Goal: Transaction & Acquisition: Book appointment/travel/reservation

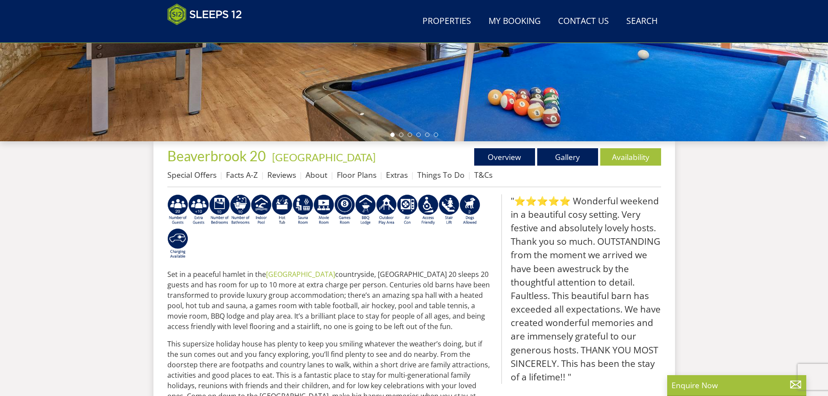
scroll to position [51, 0]
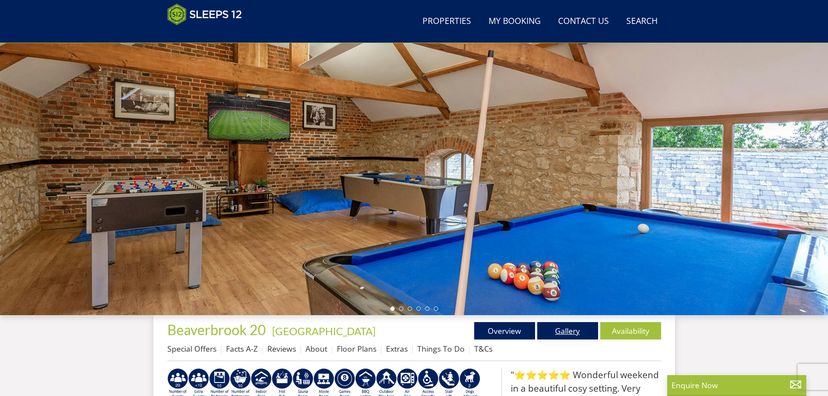
click at [566, 331] on link "Gallery" at bounding box center [568, 330] width 61 height 17
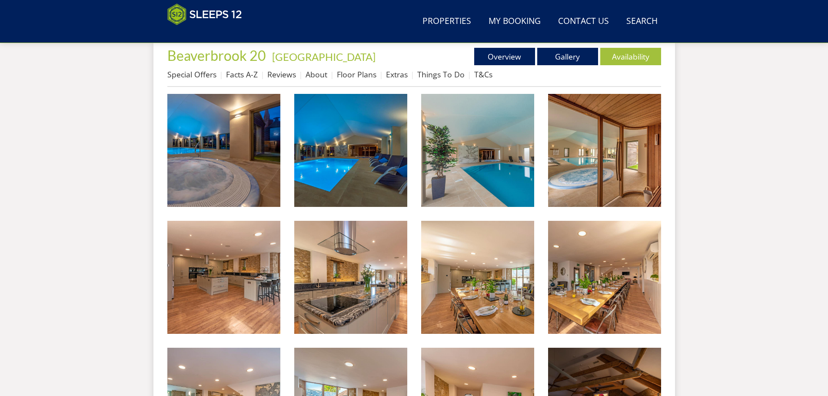
scroll to position [456, 0]
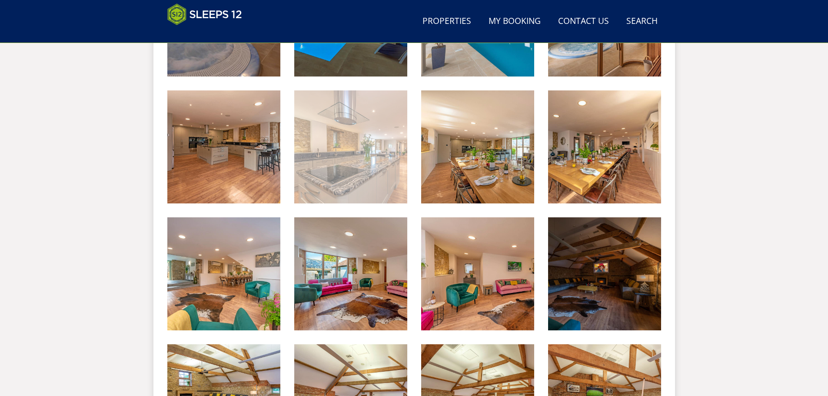
click at [337, 145] on img at bounding box center [350, 146] width 113 height 113
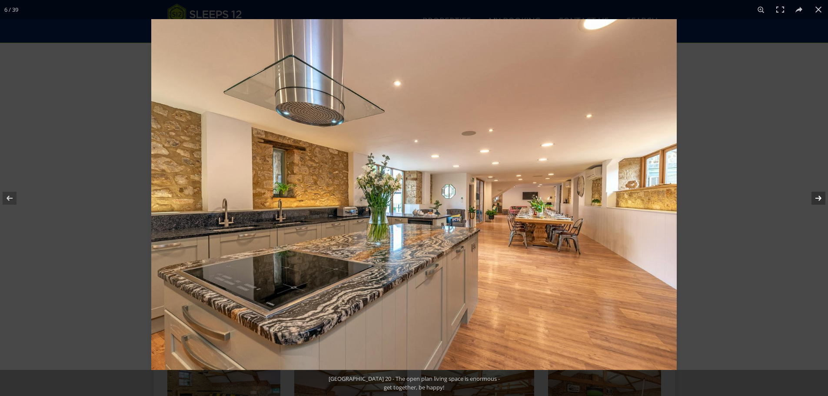
click at [818, 195] on button at bounding box center [813, 198] width 30 height 43
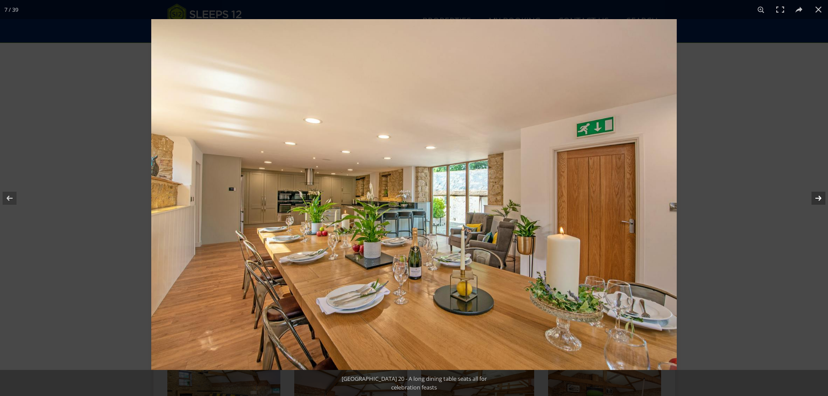
click at [818, 195] on button at bounding box center [813, 198] width 30 height 43
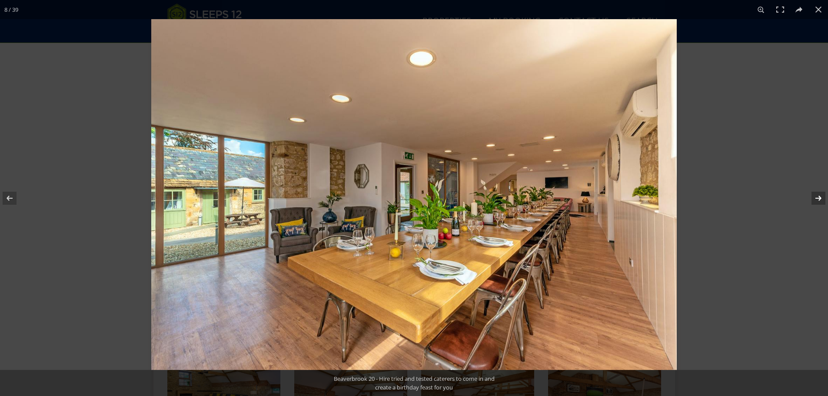
click at [818, 195] on button at bounding box center [813, 198] width 30 height 43
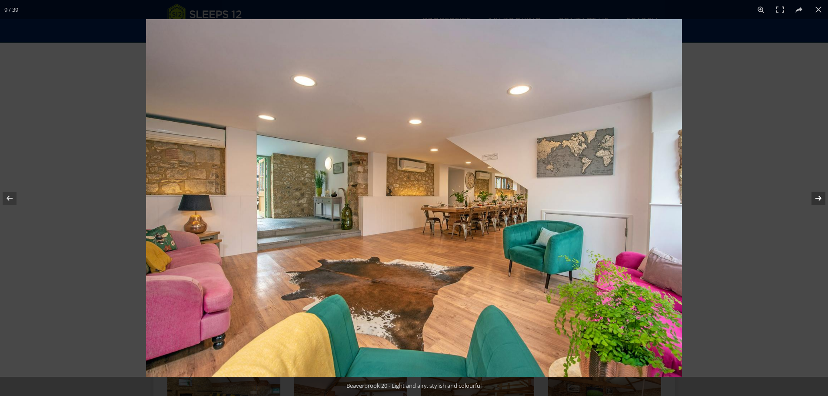
click at [818, 195] on button at bounding box center [813, 198] width 30 height 43
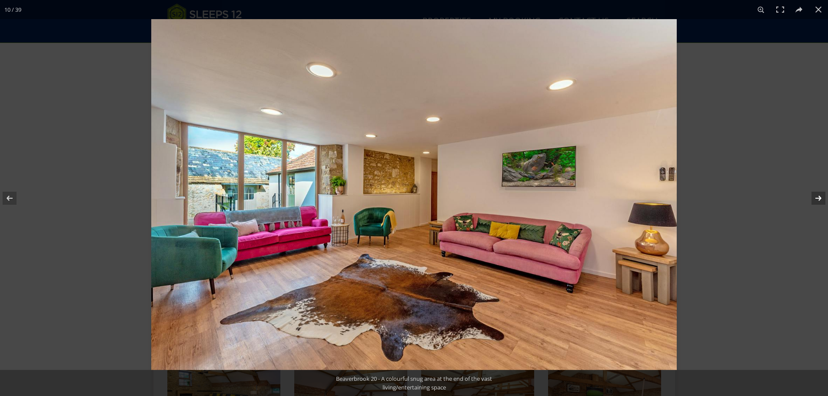
click at [818, 195] on button at bounding box center [813, 198] width 30 height 43
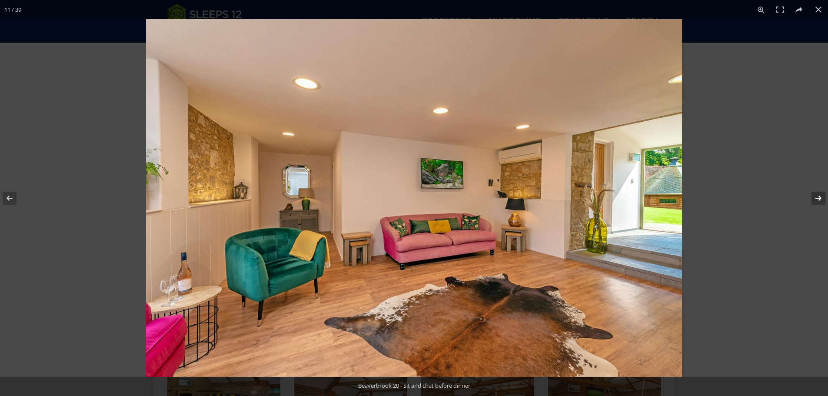
click at [818, 195] on button at bounding box center [813, 198] width 30 height 43
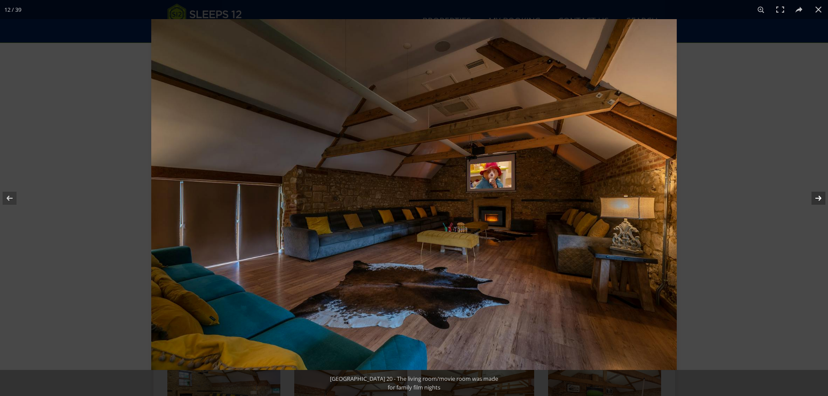
click at [818, 195] on button at bounding box center [813, 198] width 30 height 43
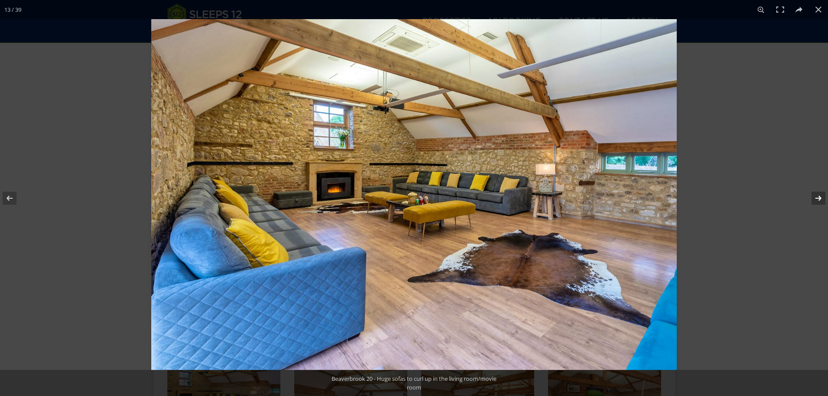
click at [818, 195] on button at bounding box center [813, 198] width 30 height 43
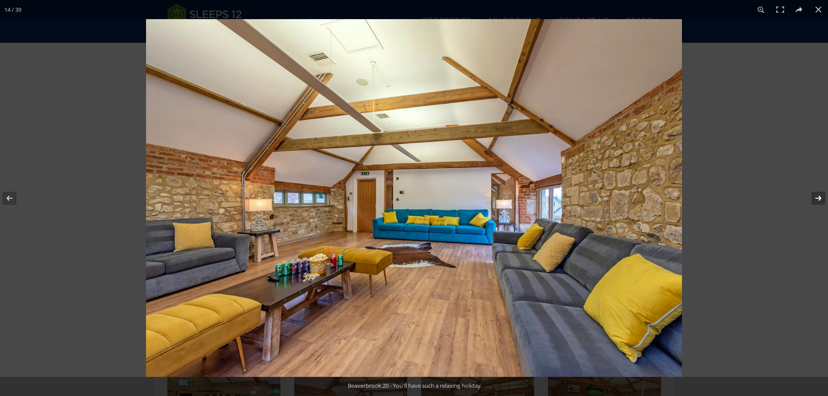
click at [818, 195] on button at bounding box center [813, 198] width 30 height 43
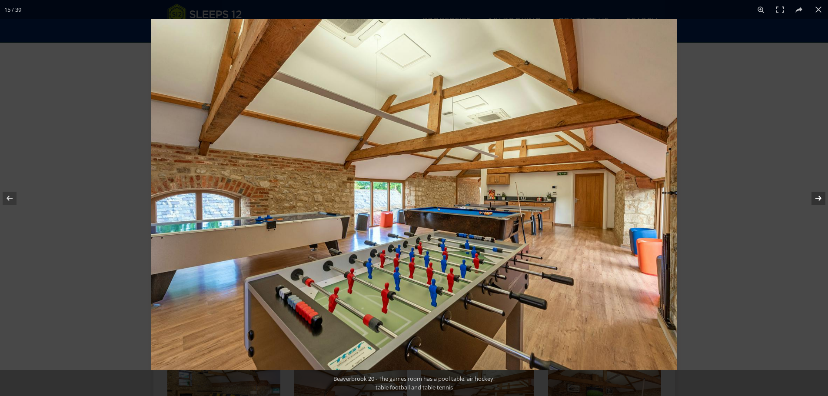
click at [818, 195] on button at bounding box center [813, 198] width 30 height 43
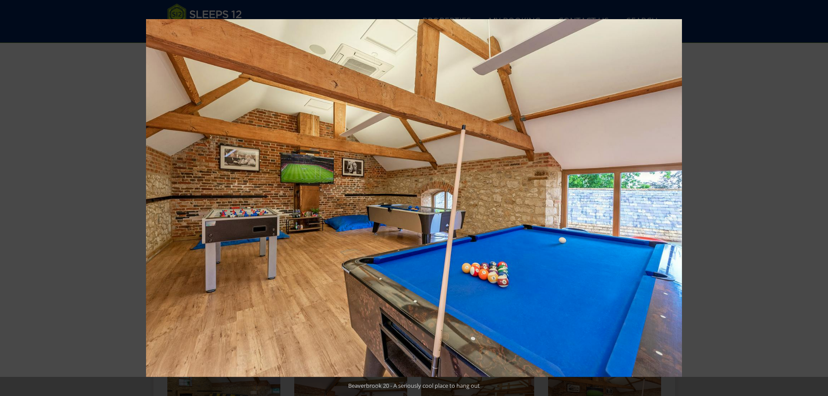
click at [818, 195] on button at bounding box center [813, 198] width 30 height 43
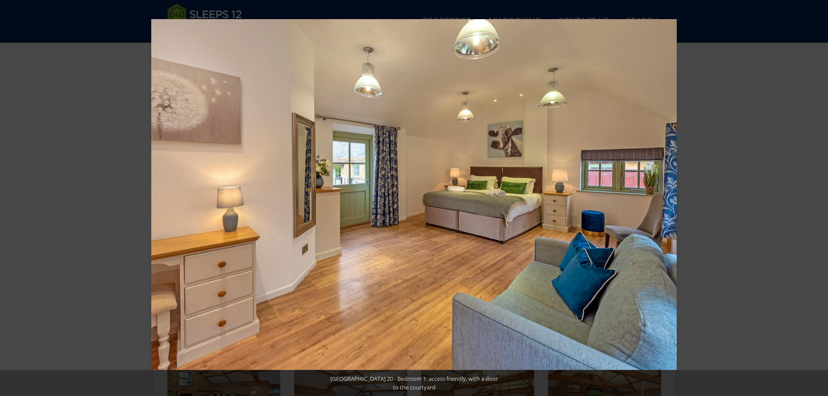
click at [818, 195] on button at bounding box center [813, 198] width 30 height 43
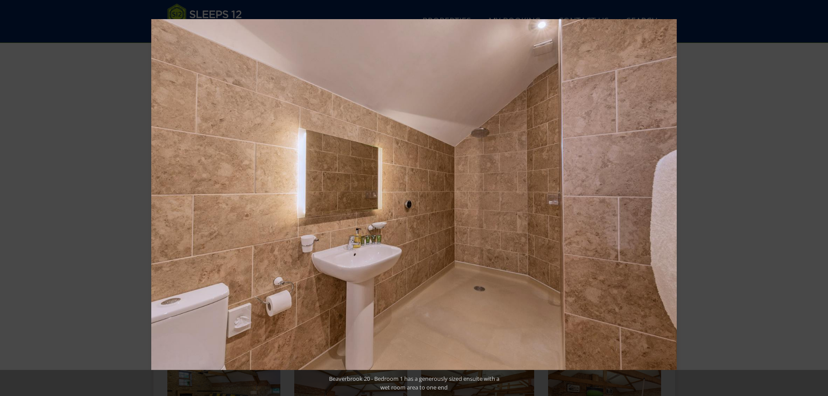
click at [818, 195] on button at bounding box center [813, 198] width 30 height 43
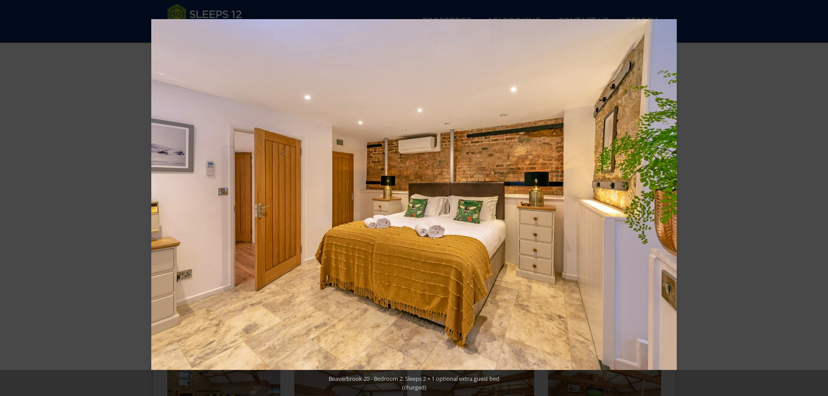
click at [818, 195] on button at bounding box center [813, 198] width 30 height 43
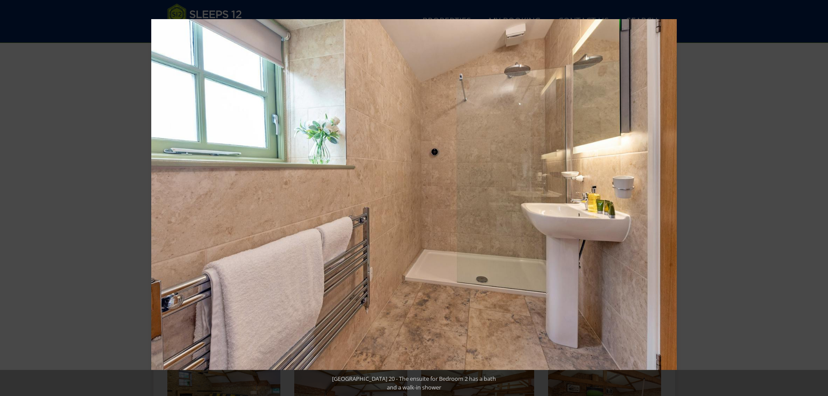
click at [818, 195] on button at bounding box center [813, 198] width 30 height 43
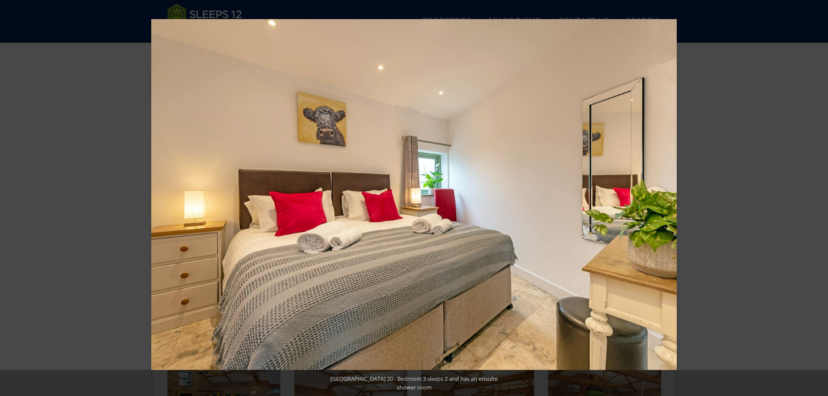
click at [818, 195] on button at bounding box center [813, 198] width 30 height 43
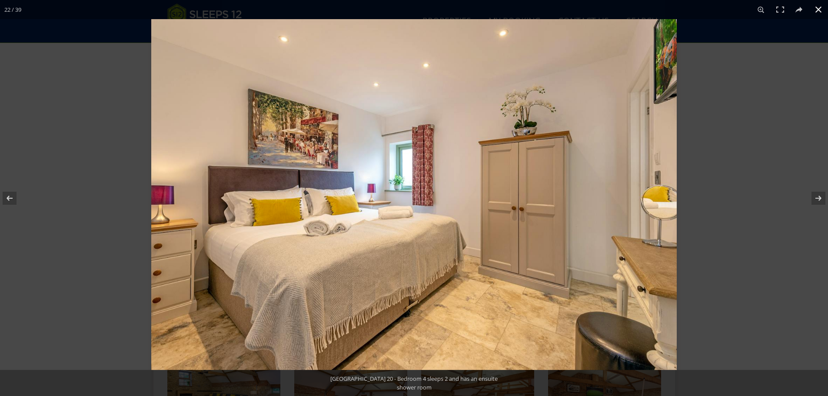
click at [820, 9] on button at bounding box center [818, 9] width 19 height 19
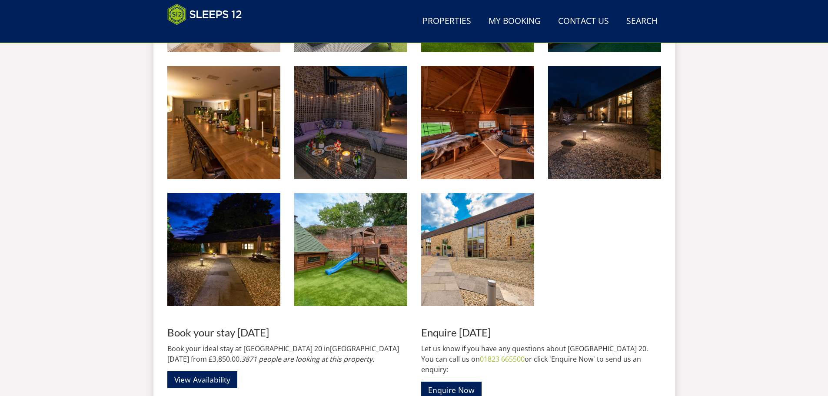
scroll to position [1586, 0]
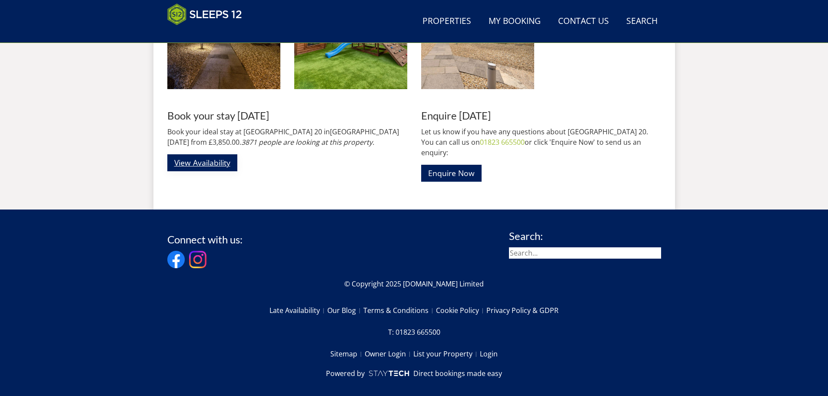
click at [185, 163] on link "View Availability" at bounding box center [202, 162] width 70 height 17
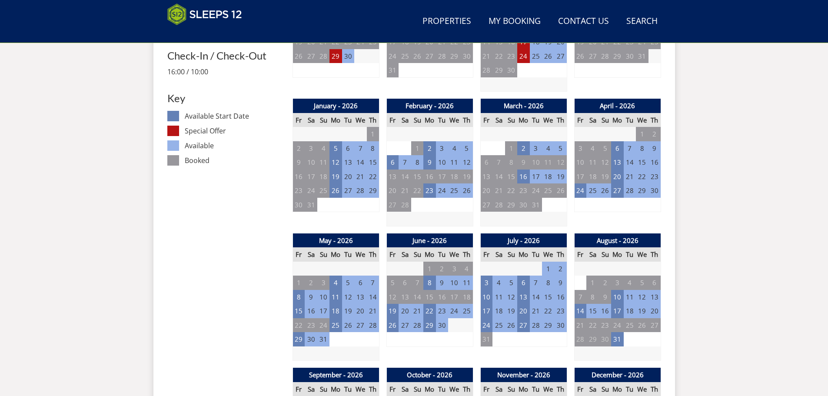
scroll to position [325, 0]
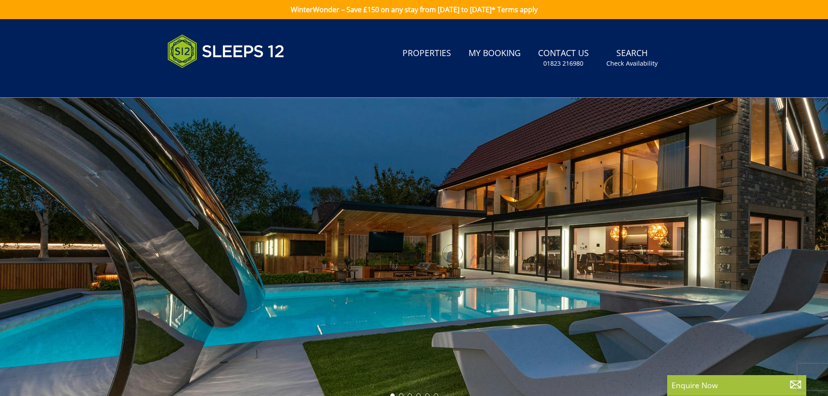
click at [426, 263] on div at bounding box center [414, 250] width 828 height 304
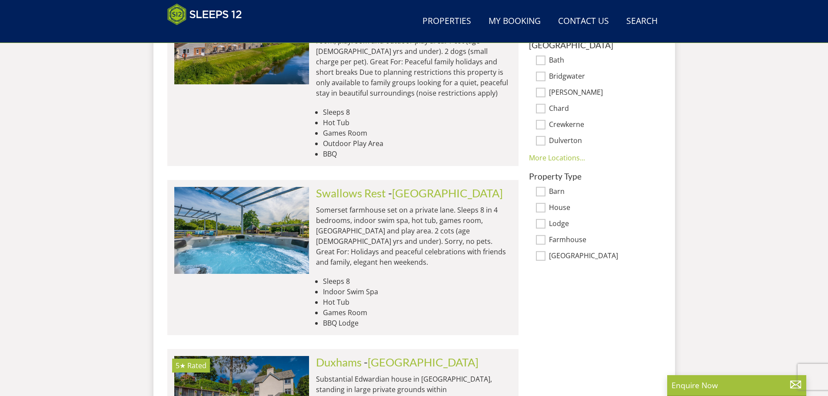
scroll to position [312, 0]
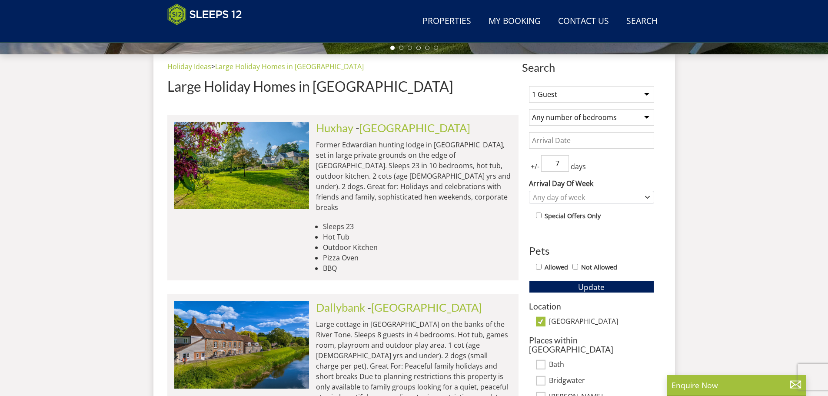
click at [584, 97] on select "1 Guest 2 Guests 3 Guests 4 Guests 5 Guests 6 Guests 7 Guests 8 Guests 9 Guests…" at bounding box center [591, 94] width 125 height 17
select select "12"
click at [529, 86] on select "1 Guest 2 Guests 3 Guests 4 Guests 5 Guests 6 Guests 7 Guests 8 Guests 9 Guests…" at bounding box center [591, 94] width 125 height 17
click at [571, 121] on select "Any number of bedrooms 1 Bedroom 2 Bedrooms 3 Bedrooms 4 Bedrooms 5 Bedrooms 6 …" at bounding box center [591, 117] width 125 height 17
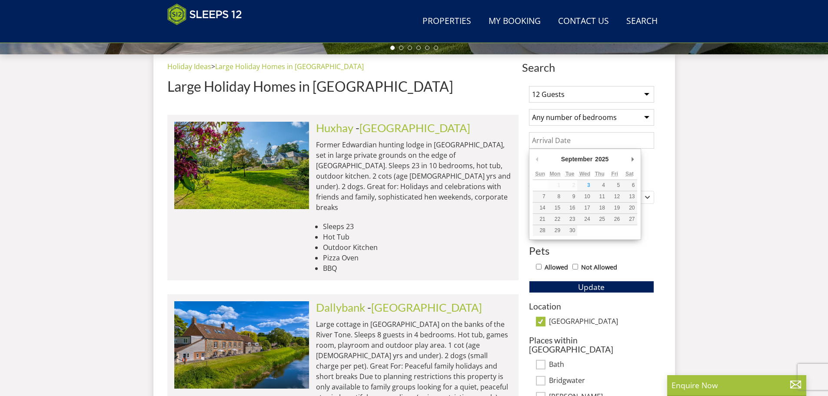
click at [569, 134] on input "Date" at bounding box center [591, 140] width 125 height 17
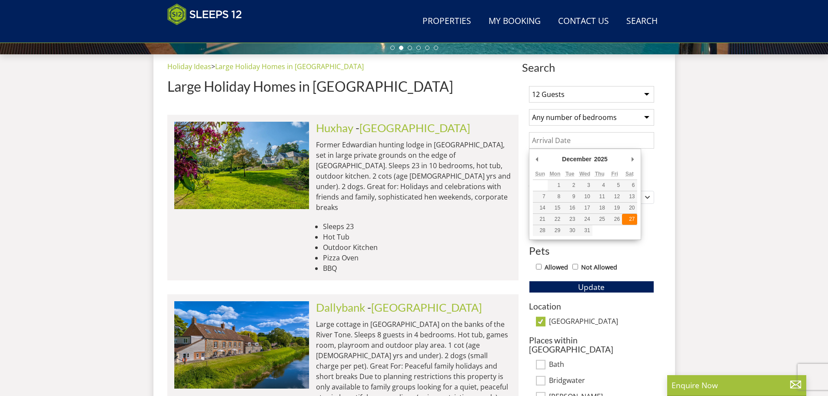
type input "27/12/2025"
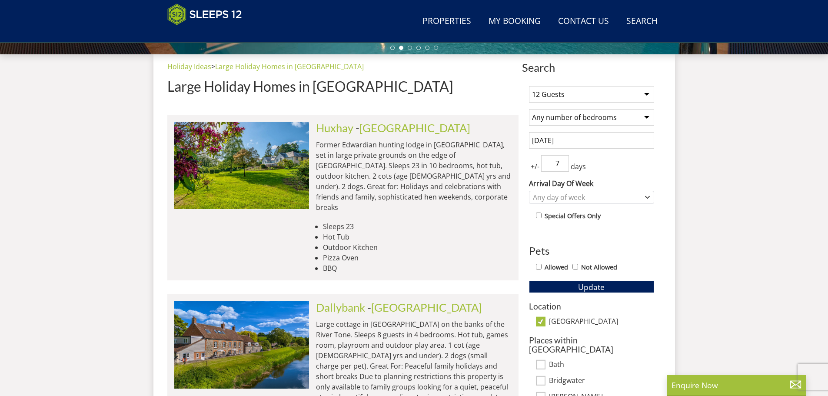
click at [556, 159] on input "7" at bounding box center [555, 163] width 28 height 17
click at [564, 166] on input "6" at bounding box center [555, 163] width 28 height 17
click at [564, 166] on input "5" at bounding box center [555, 163] width 28 height 17
click at [563, 166] on input "4" at bounding box center [555, 163] width 28 height 17
click at [563, 165] on input "3" at bounding box center [555, 163] width 28 height 17
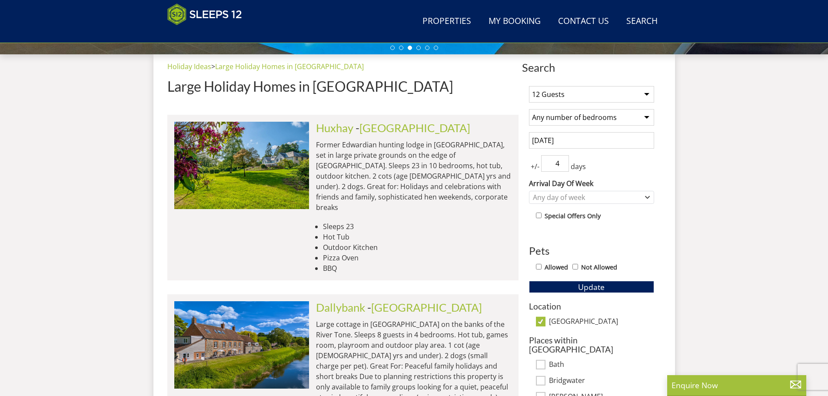
click at [563, 158] on input "4" at bounding box center [555, 163] width 28 height 17
type input "5"
click at [564, 158] on input "5" at bounding box center [555, 163] width 28 height 17
click at [587, 197] on div "Any day of week" at bounding box center [587, 198] width 113 height 10
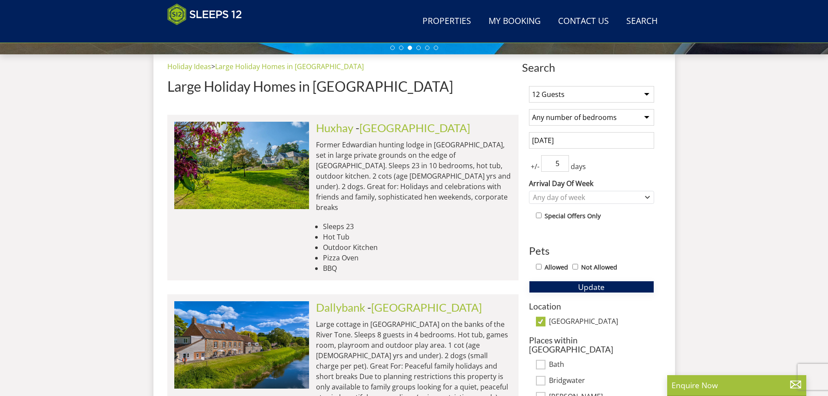
scroll to position [486, 0]
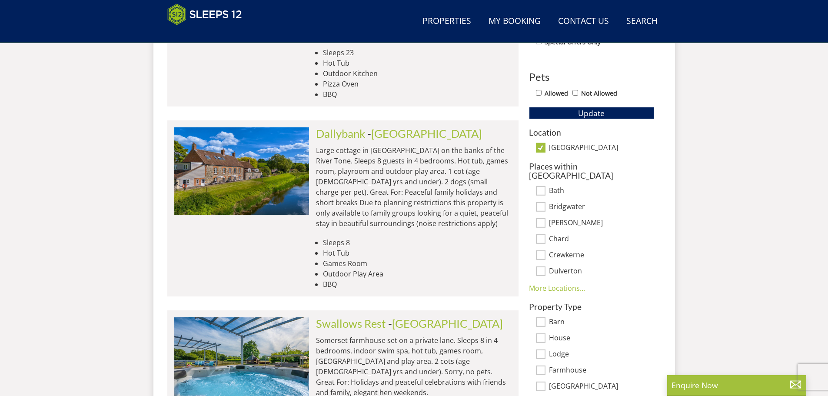
click at [539, 146] on input "[GEOGRAPHIC_DATA]" at bounding box center [541, 148] width 10 height 10
checkbox input "false"
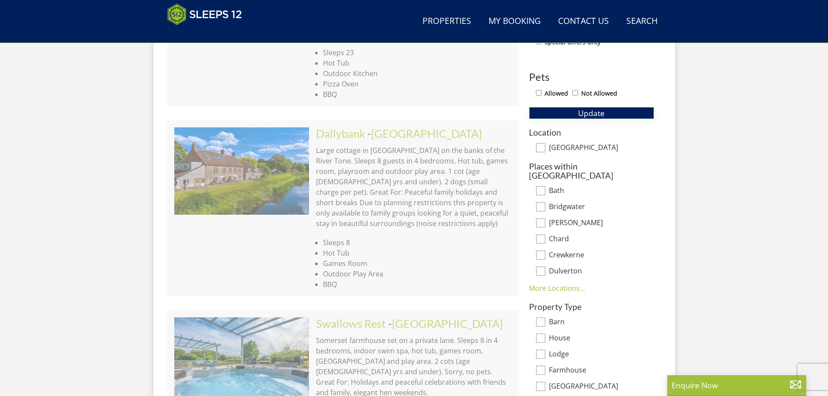
click at [594, 115] on span "Update" at bounding box center [591, 113] width 27 height 10
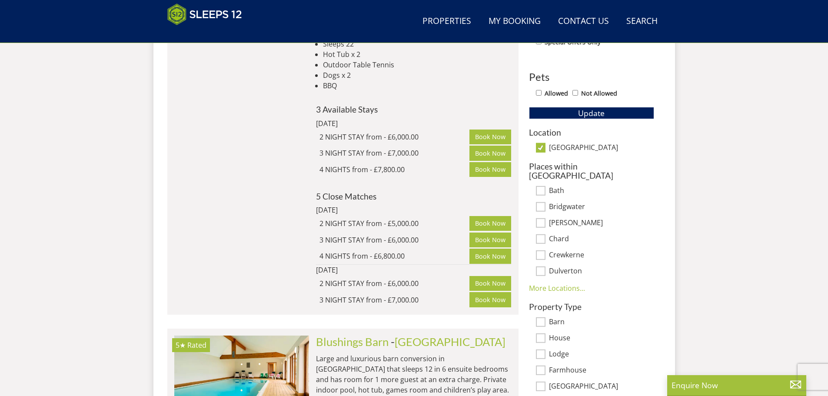
scroll to position [269, 0]
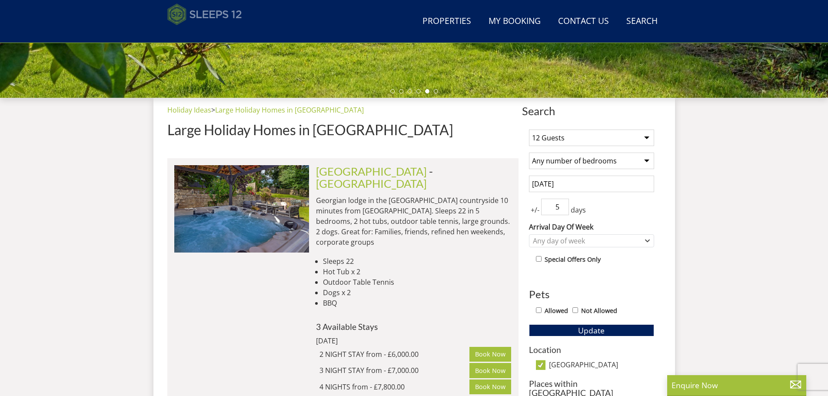
click at [231, 11] on img at bounding box center [204, 14] width 75 height 22
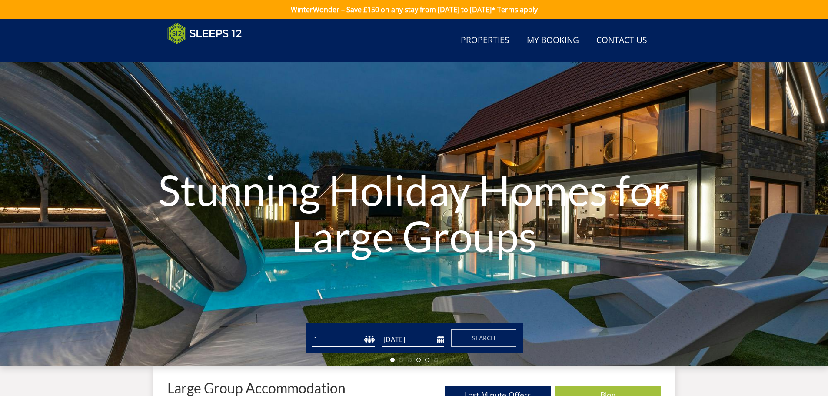
scroll to position [269, 0]
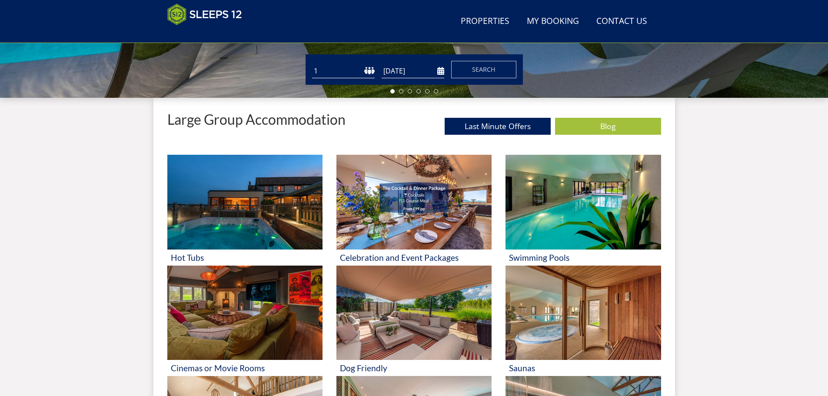
click at [336, 70] on select "1 2 3 4 5 6 7 8 9 10 11 12 13 14 15 16 17 18 19 20 21 22 23 24 25 26 27 28 29 3…" at bounding box center [343, 71] width 63 height 14
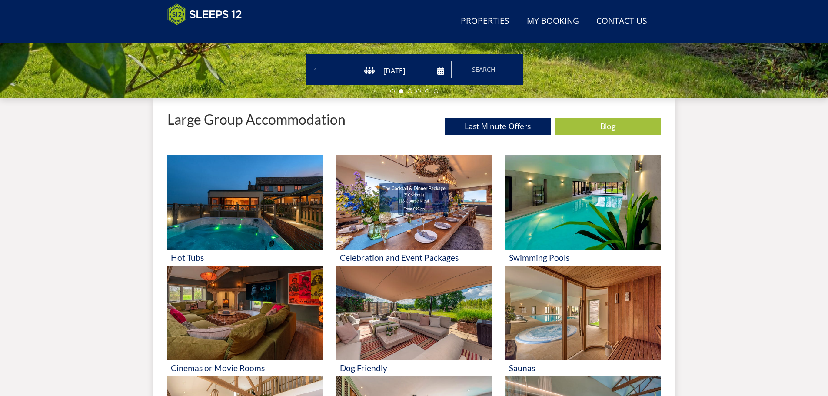
select select "10"
click at [312, 64] on select "1 2 3 4 5 6 7 8 9 10 11 12 13 14 15 16 17 18 19 20 21 22 23 24 25 26 27 28 29 3…" at bounding box center [343, 71] width 63 height 14
click at [402, 67] on input "[DATE]" at bounding box center [413, 71] width 63 height 14
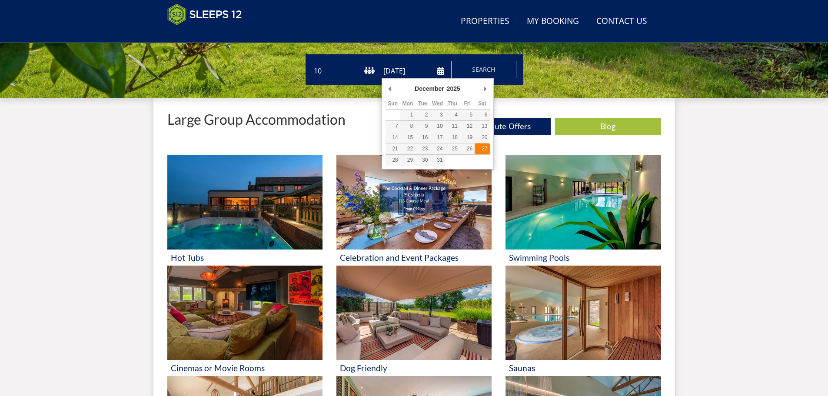
type input "27/12/2025"
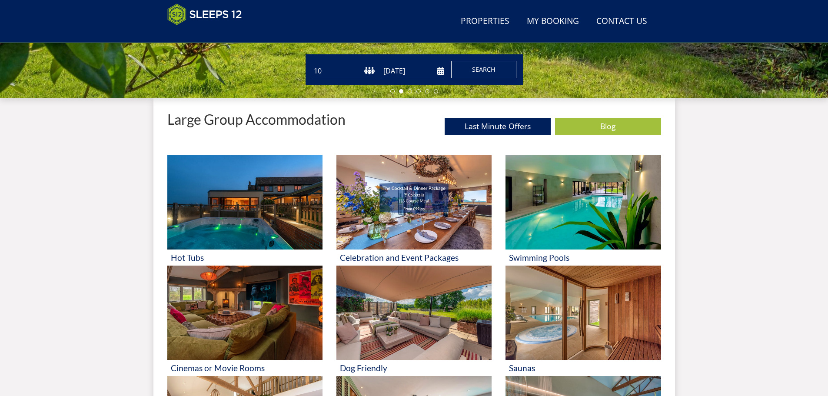
click at [482, 72] on span "Search" at bounding box center [483, 69] width 23 height 8
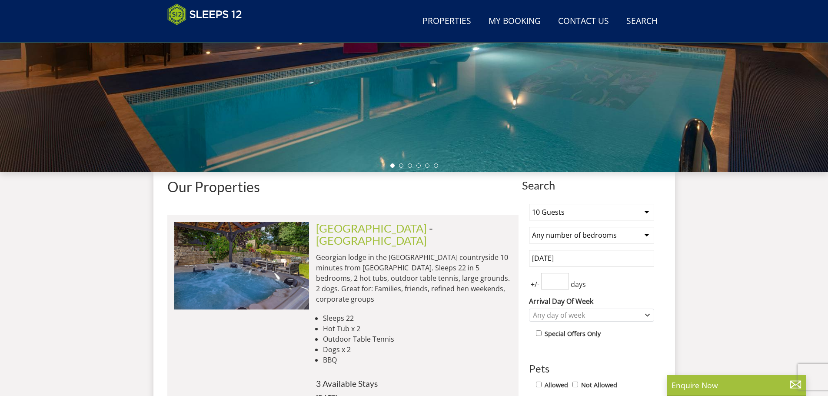
scroll to position [281, 0]
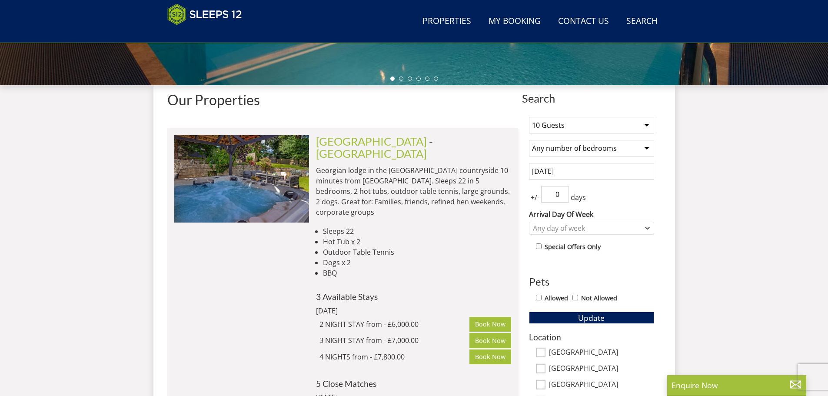
click at [564, 194] on input "0" at bounding box center [555, 194] width 28 height 17
click at [565, 188] on input "0" at bounding box center [555, 194] width 28 height 17
click at [564, 189] on input "1" at bounding box center [555, 194] width 28 height 17
click at [564, 192] on input "2" at bounding box center [555, 194] width 28 height 17
click at [563, 192] on input "3" at bounding box center [555, 194] width 28 height 17
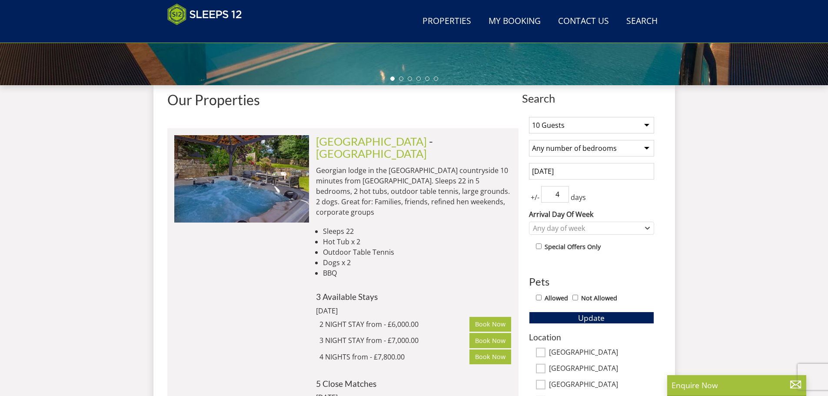
click at [563, 191] on input "4" at bounding box center [555, 194] width 28 height 17
type input "5"
click at [563, 191] on input "5" at bounding box center [555, 194] width 28 height 17
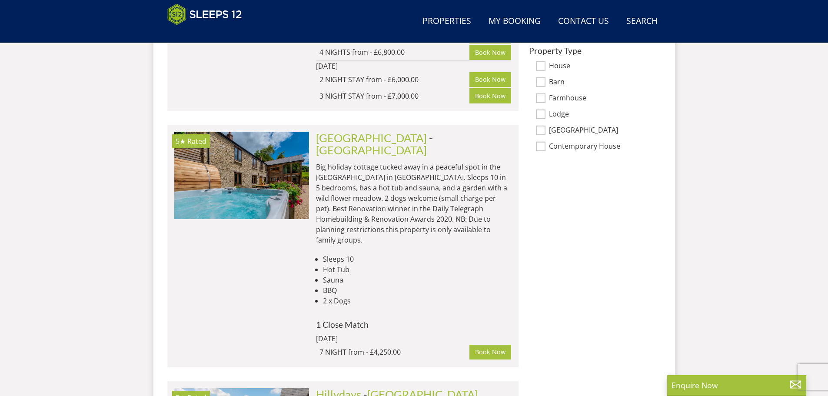
scroll to position [368, 0]
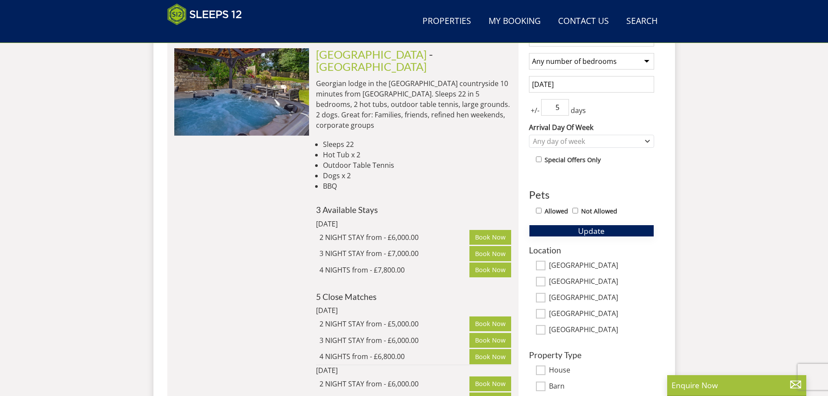
click at [596, 231] on span "Update" at bounding box center [591, 231] width 27 height 10
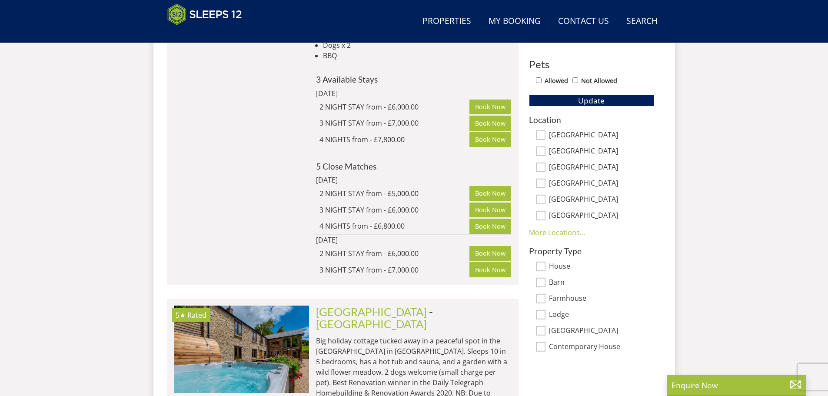
scroll to position [238, 0]
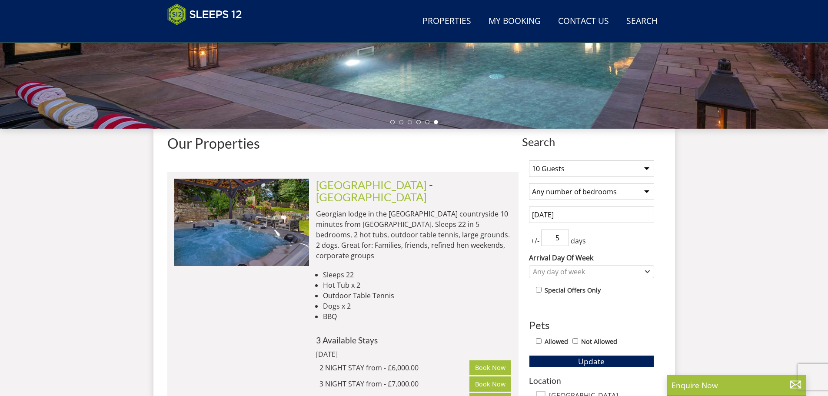
click at [616, 160] on div "1 Guest 2 Guests 3 Guests 4 Guests 5 Guests 6 Guests 7 Guests 8 Guests 9 Guests…" at bounding box center [591, 384] width 139 height 460
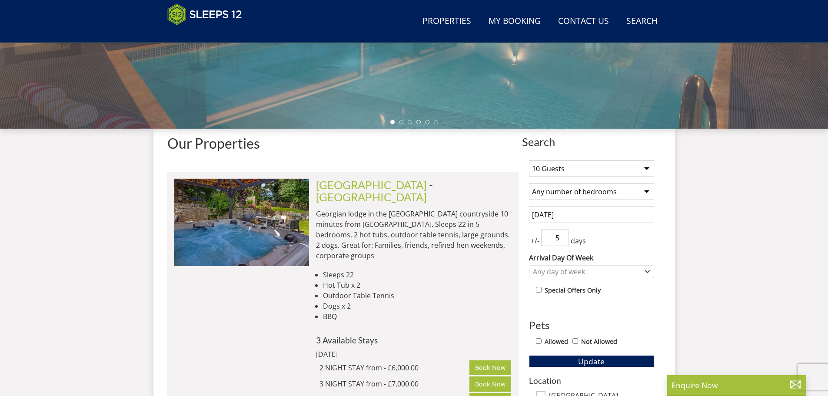
click at [616, 168] on select "1 Guest 2 Guests 3 Guests 4 Guests 5 Guests 6 Guests 7 Guests 8 Guests 9 Guests…" at bounding box center [591, 168] width 125 height 17
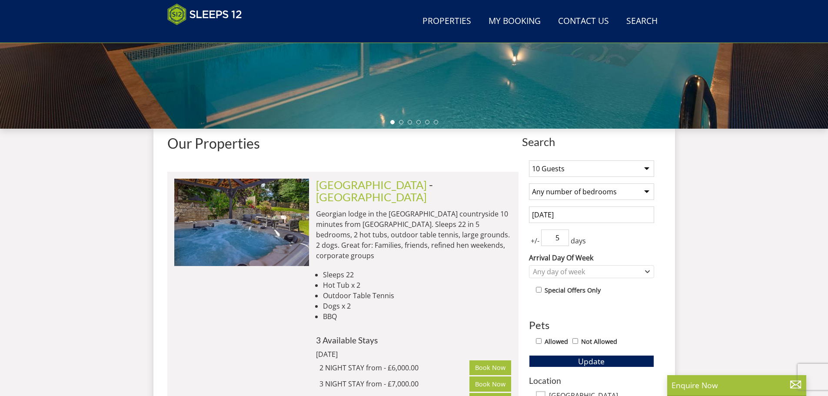
click at [529, 160] on select "1 Guest 2 Guests 3 Guests 4 Guests 5 Guests 6 Guests 7 Guests 8 Guests 9 Guests…" at bounding box center [591, 168] width 125 height 17
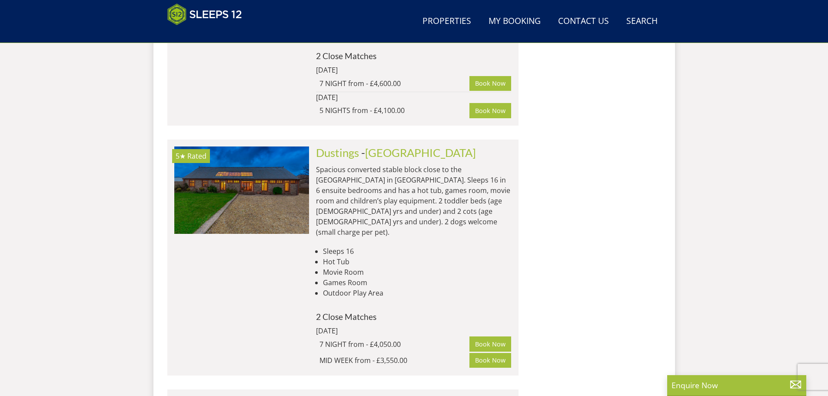
scroll to position [872, 0]
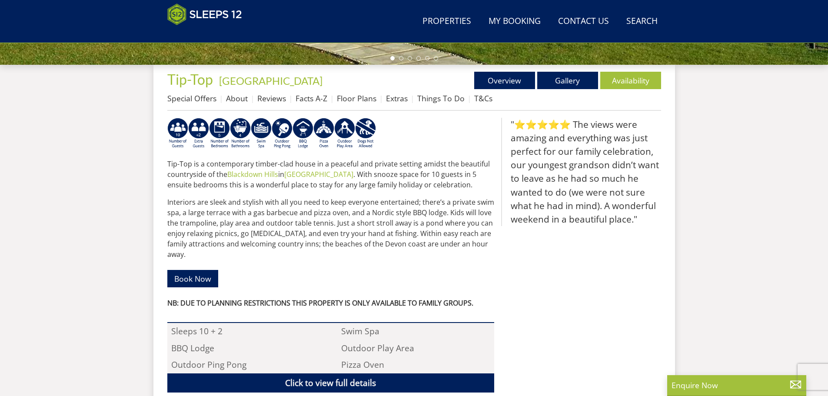
scroll to position [41, 0]
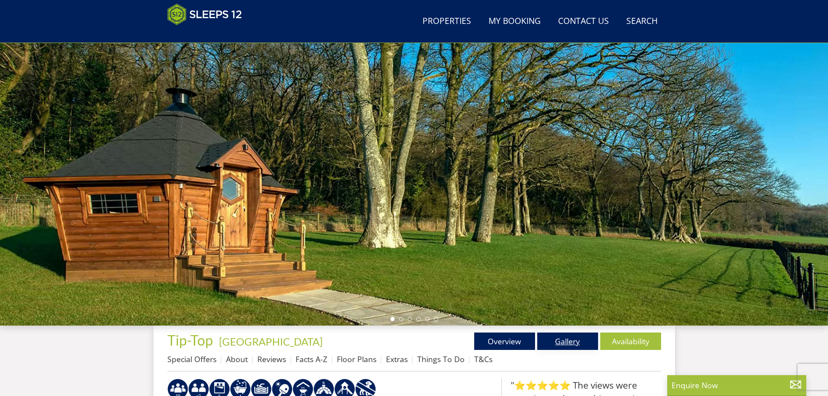
click at [574, 341] on link "Gallery" at bounding box center [568, 341] width 61 height 17
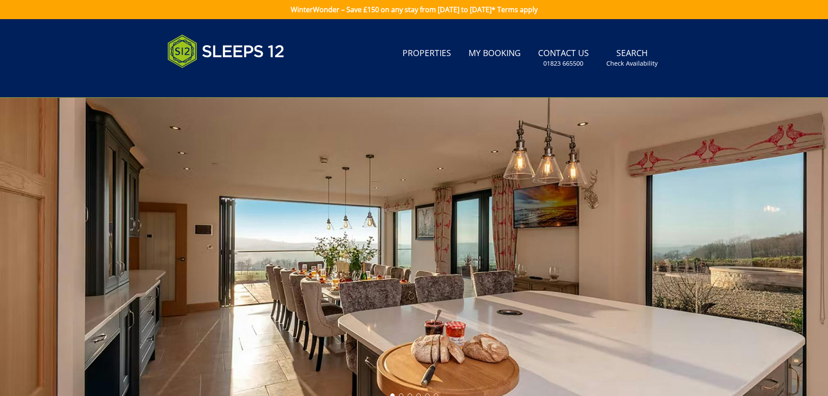
scroll to position [100, 0]
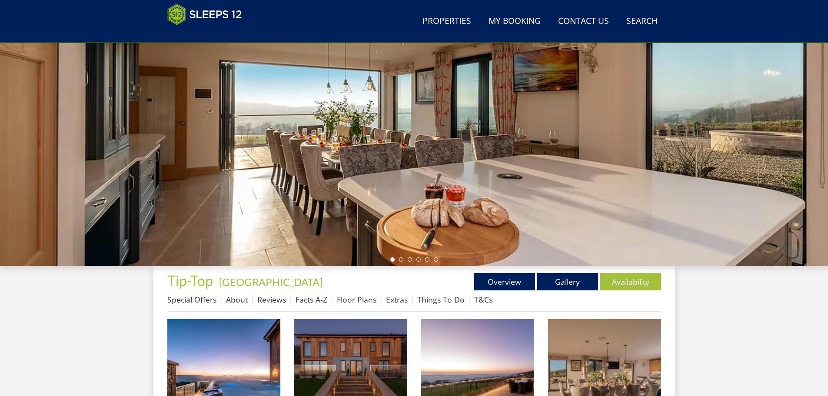
click at [567, 174] on div at bounding box center [414, 114] width 828 height 304
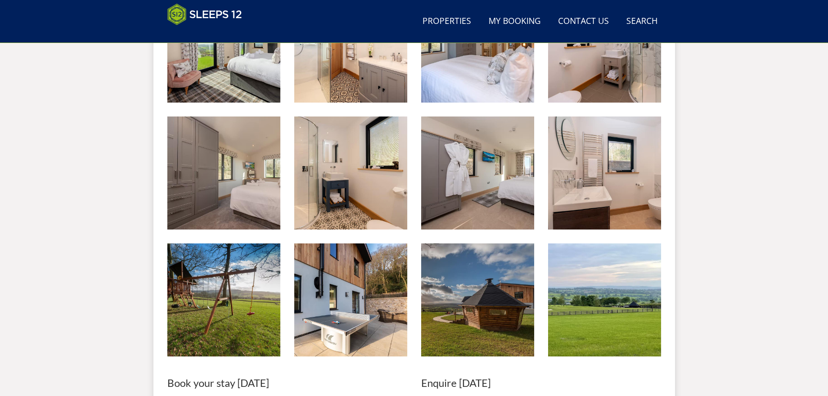
scroll to position [1239, 0]
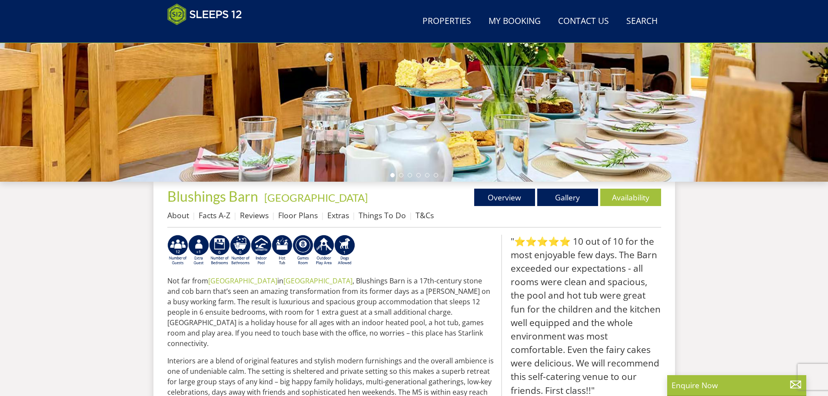
scroll to position [269, 0]
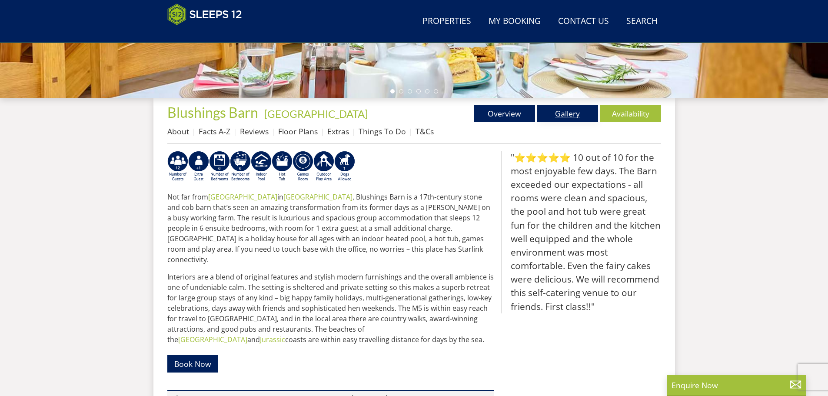
click at [570, 112] on link "Gallery" at bounding box center [568, 113] width 61 height 17
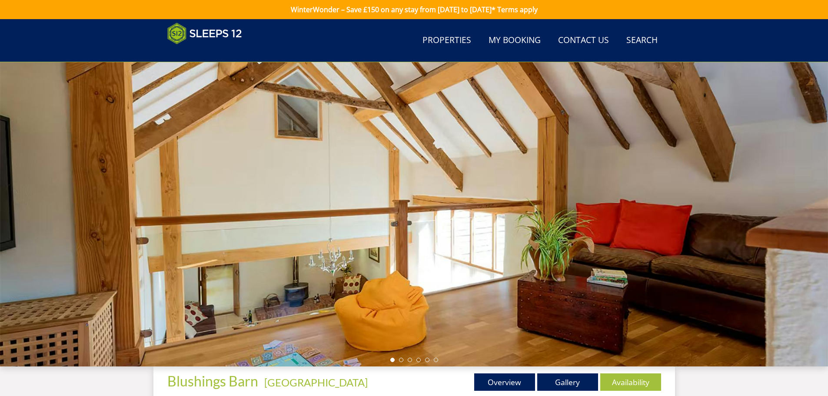
scroll to position [282, 0]
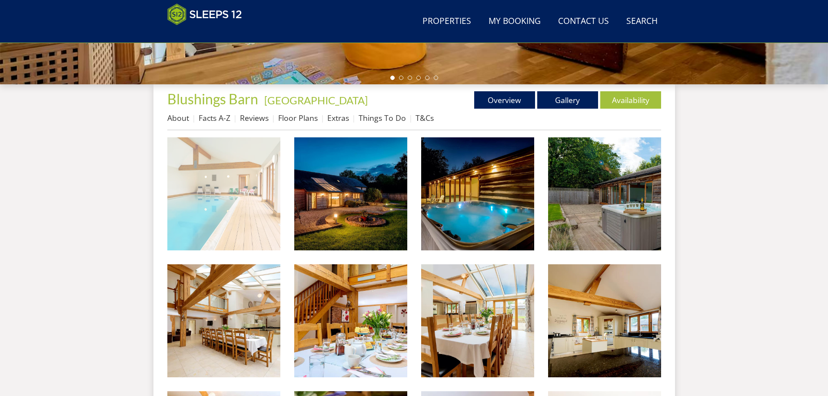
click at [216, 194] on img at bounding box center [223, 193] width 113 height 113
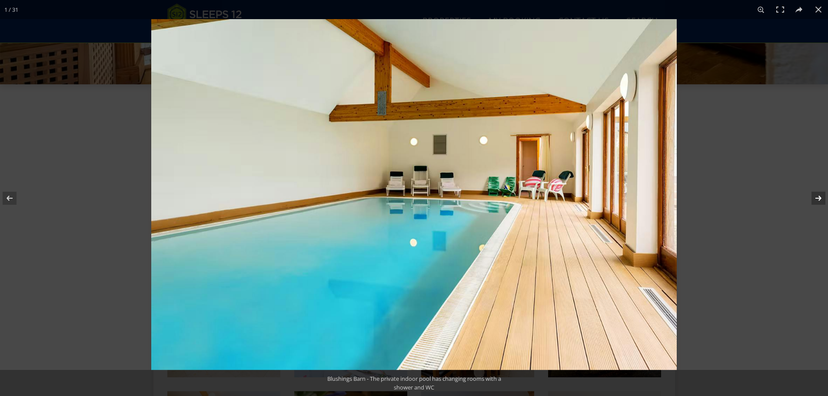
click at [821, 197] on button at bounding box center [813, 198] width 30 height 43
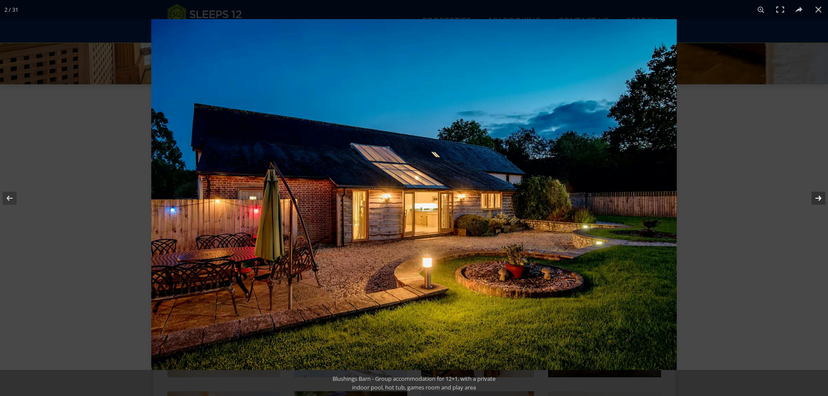
click at [821, 197] on button at bounding box center [813, 198] width 30 height 43
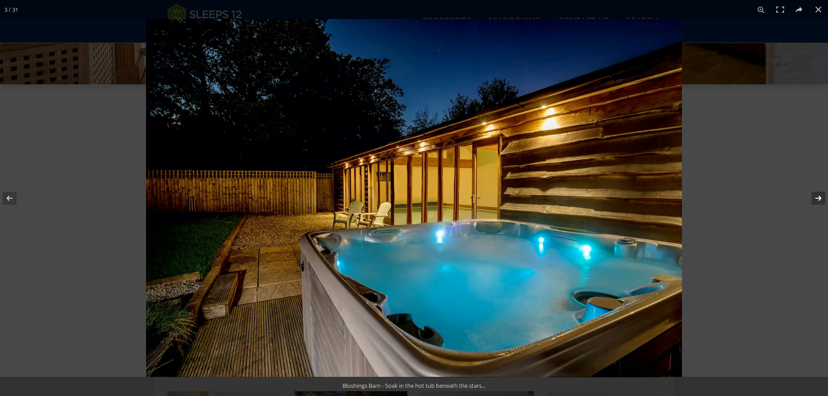
click at [821, 197] on button at bounding box center [813, 198] width 30 height 43
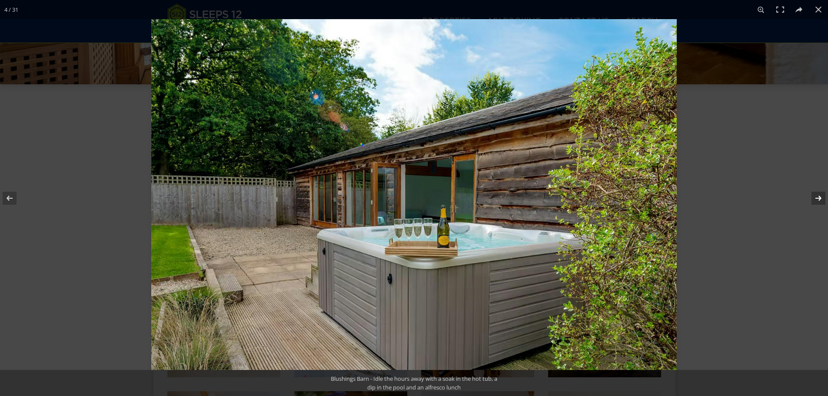
click at [821, 197] on button at bounding box center [813, 198] width 30 height 43
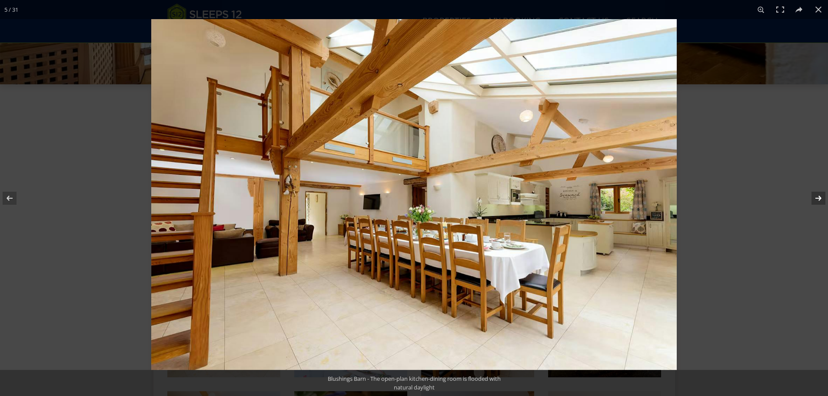
click at [821, 197] on button at bounding box center [813, 198] width 30 height 43
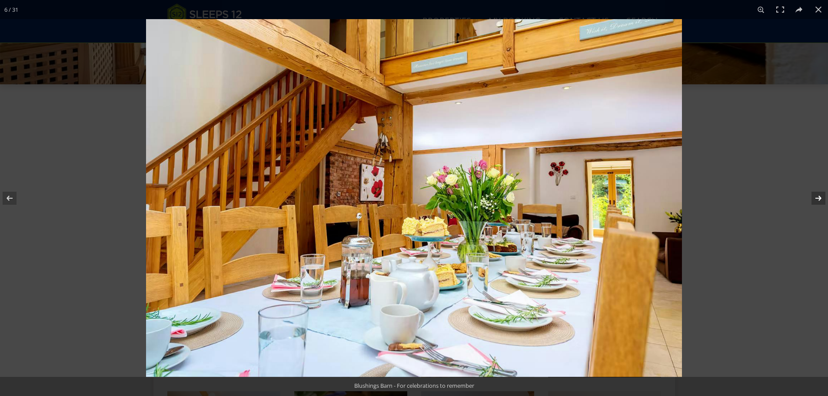
click at [821, 197] on button at bounding box center [813, 198] width 30 height 43
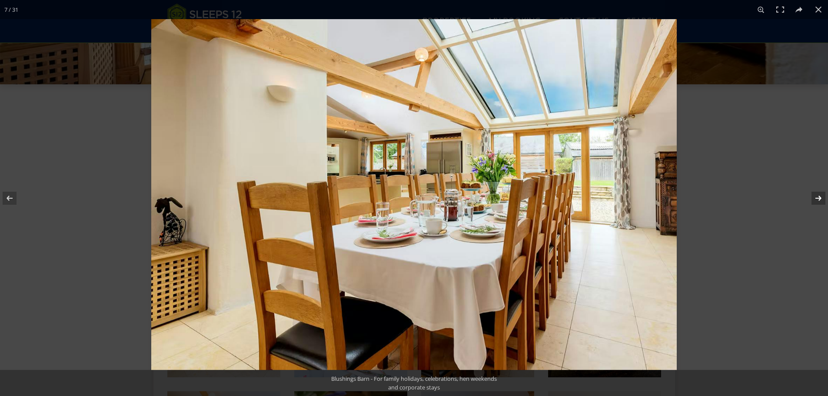
click at [821, 197] on button at bounding box center [813, 198] width 30 height 43
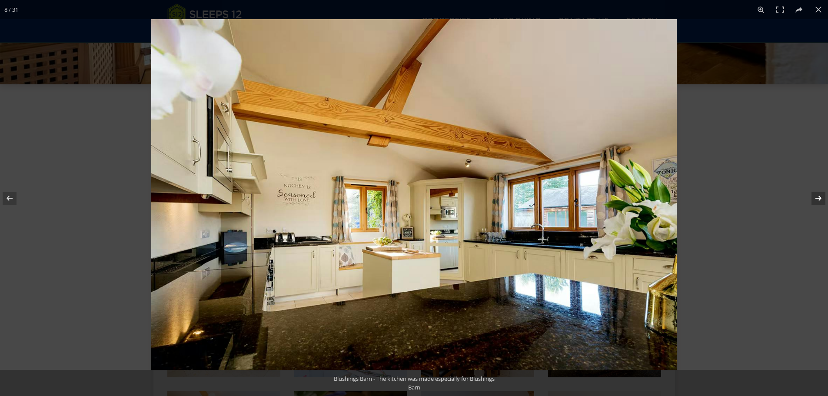
click at [821, 197] on button at bounding box center [813, 198] width 30 height 43
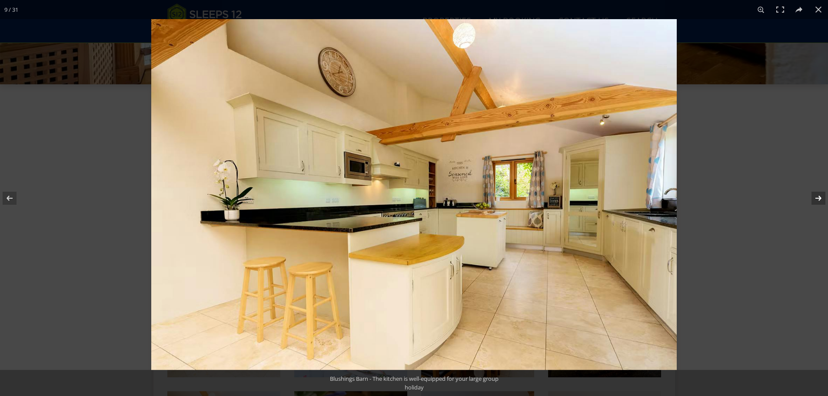
click at [821, 197] on button at bounding box center [813, 198] width 30 height 43
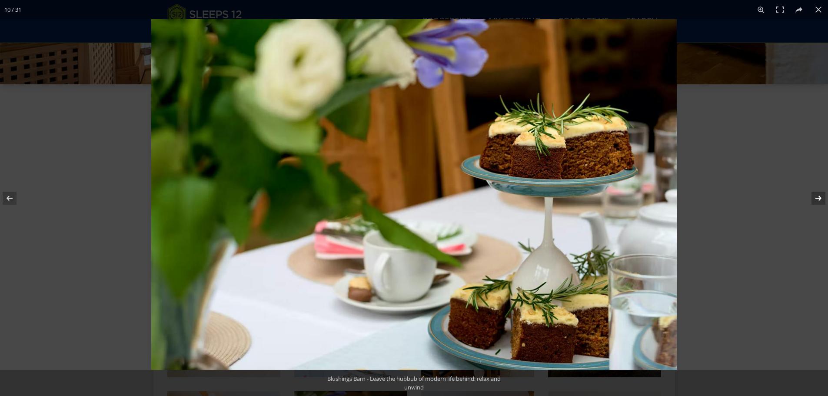
click at [821, 197] on button at bounding box center [813, 198] width 30 height 43
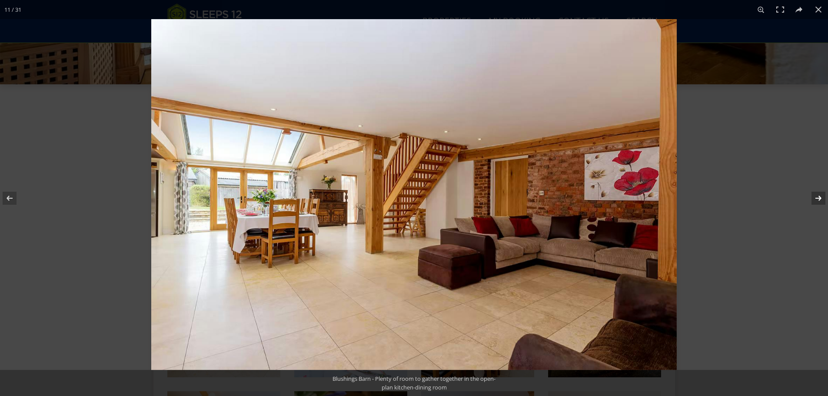
click at [821, 197] on button at bounding box center [813, 198] width 30 height 43
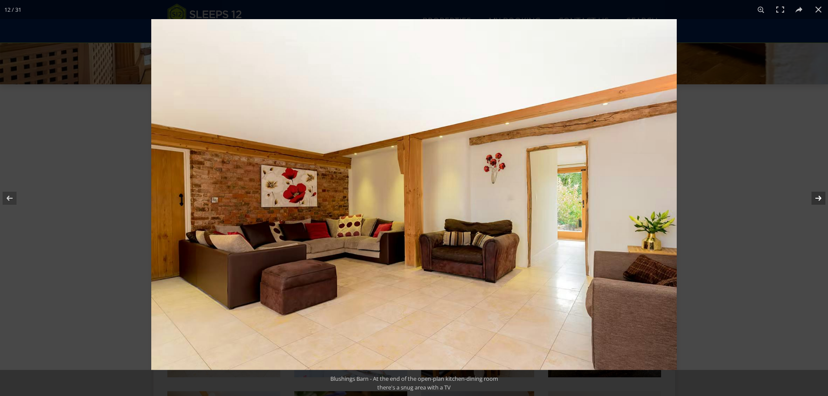
click at [821, 197] on button at bounding box center [813, 198] width 30 height 43
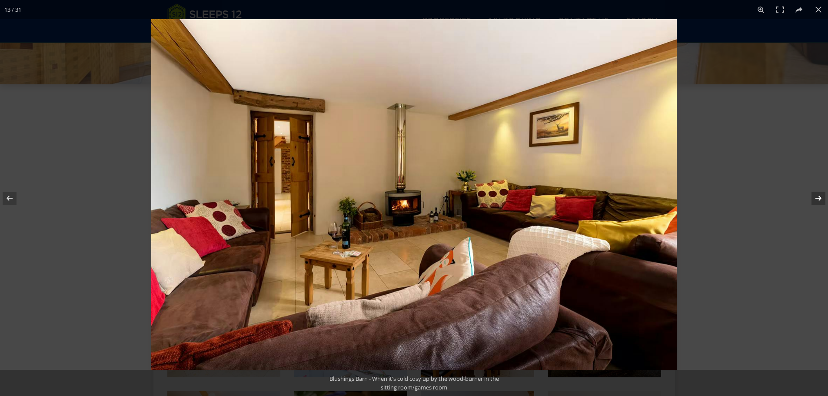
click at [821, 197] on button at bounding box center [813, 198] width 30 height 43
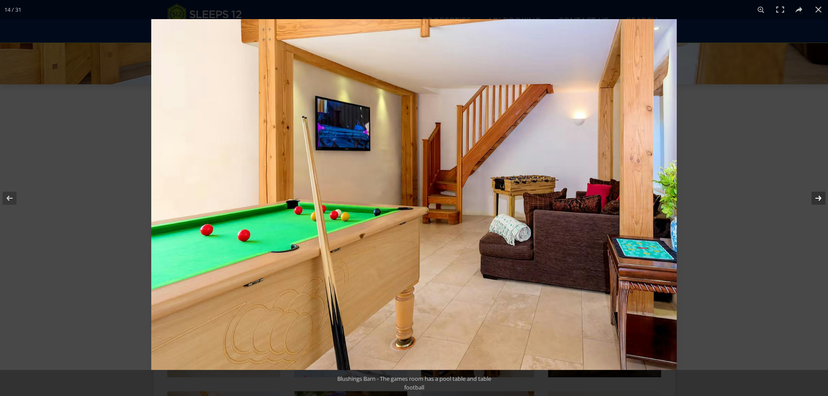
click at [821, 197] on button at bounding box center [813, 198] width 30 height 43
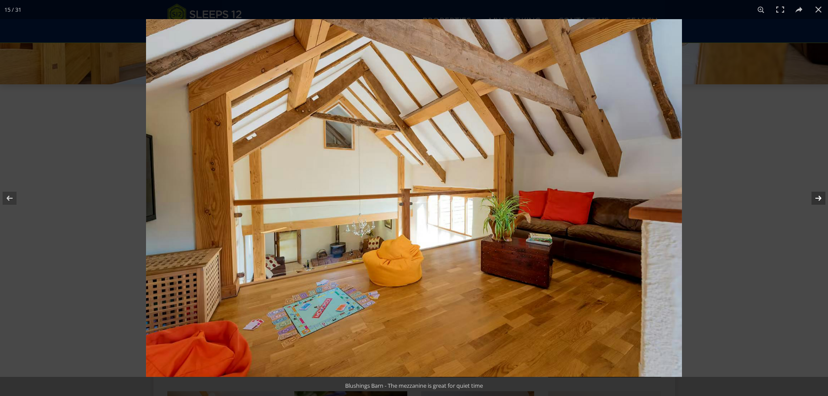
click at [821, 197] on button at bounding box center [813, 198] width 30 height 43
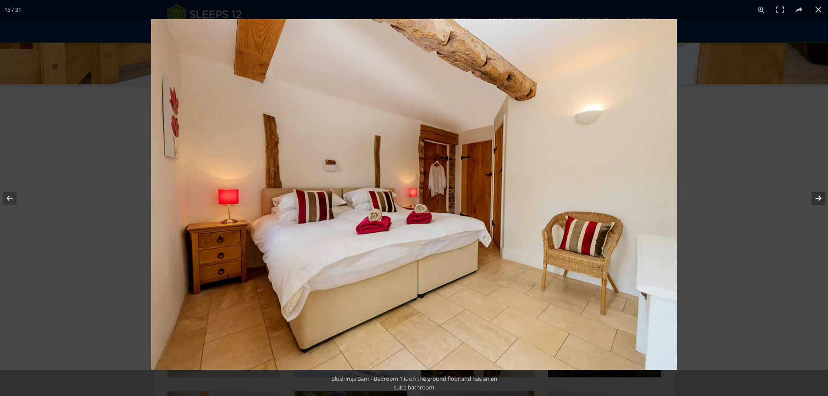
click at [821, 197] on button at bounding box center [813, 198] width 30 height 43
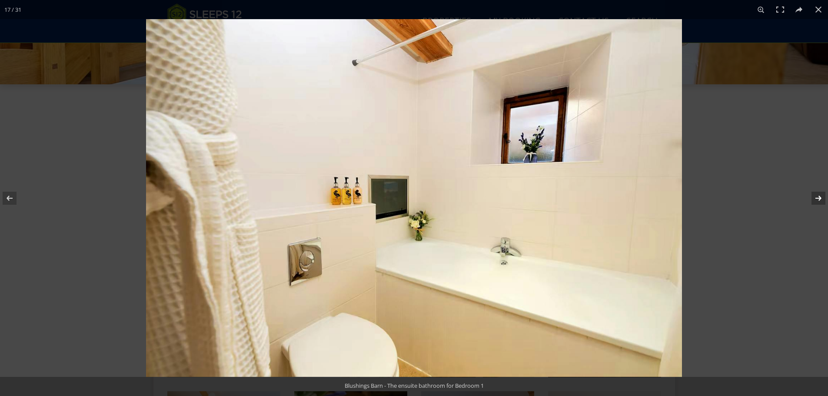
click at [821, 197] on button at bounding box center [813, 198] width 30 height 43
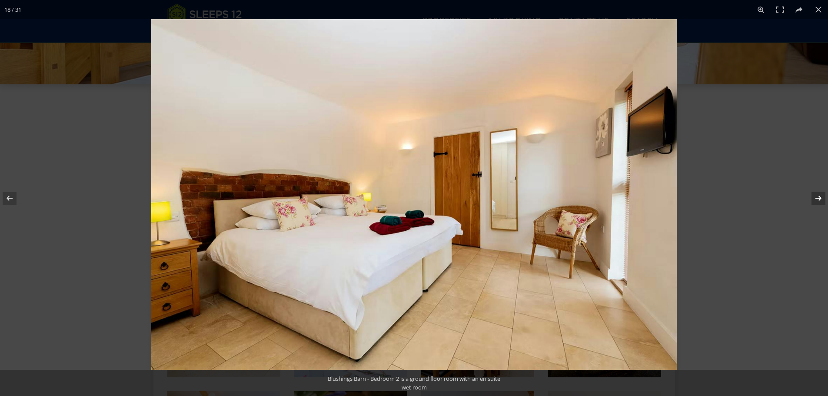
click at [821, 197] on button at bounding box center [813, 198] width 30 height 43
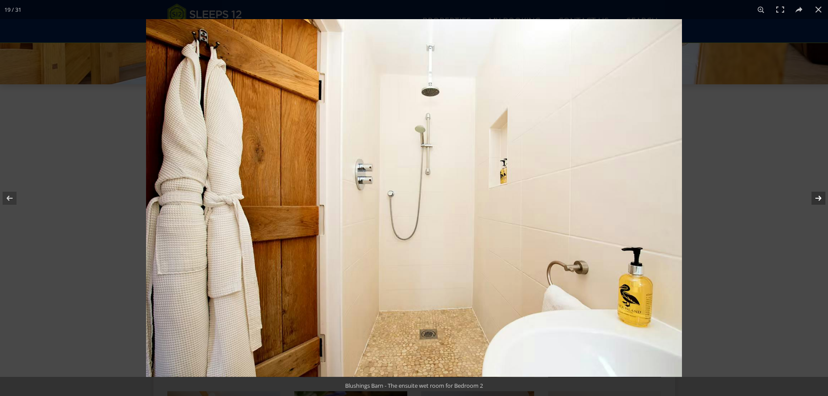
click at [821, 197] on button at bounding box center [813, 198] width 30 height 43
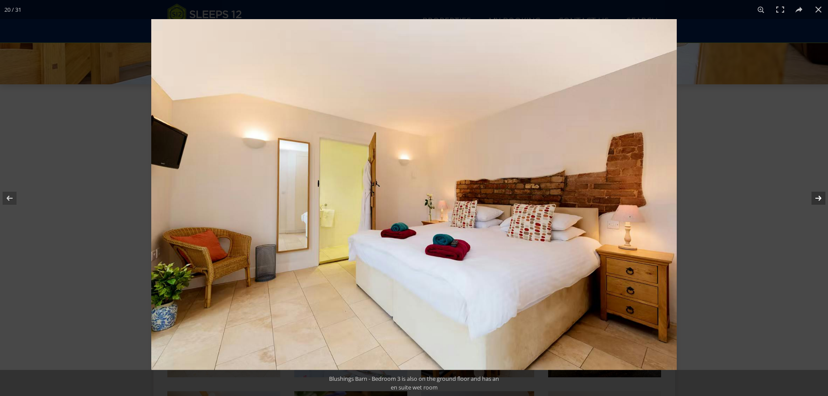
click at [821, 197] on button at bounding box center [813, 198] width 30 height 43
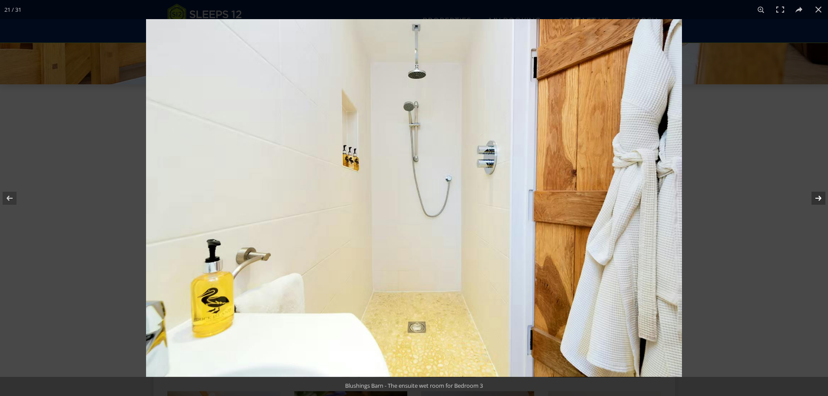
click at [821, 197] on button at bounding box center [813, 198] width 30 height 43
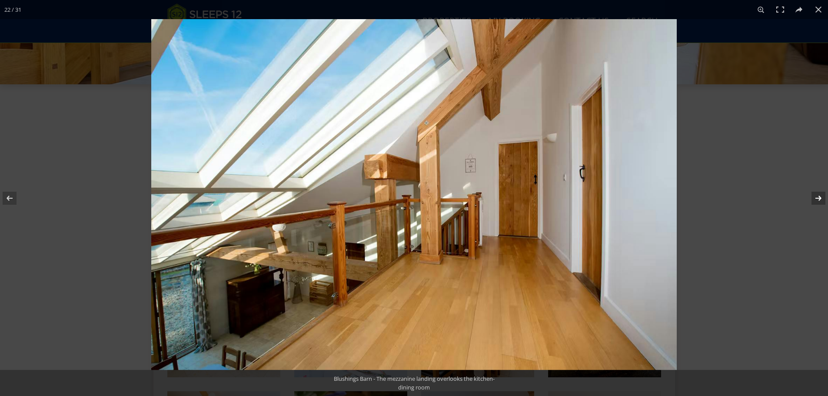
click at [821, 197] on button at bounding box center [813, 198] width 30 height 43
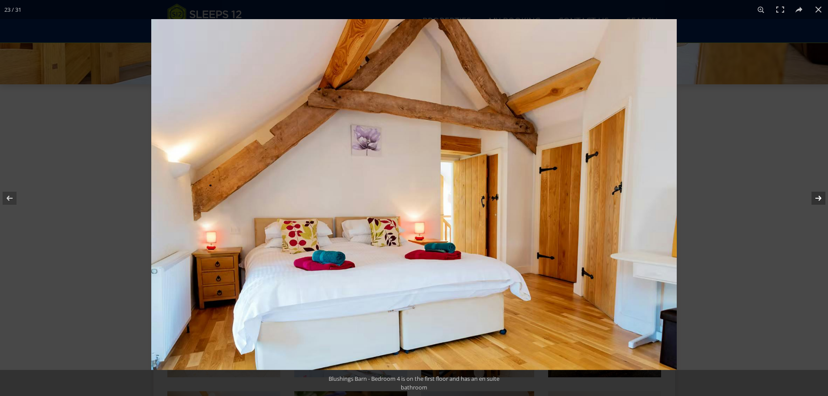
click at [821, 197] on button at bounding box center [813, 198] width 30 height 43
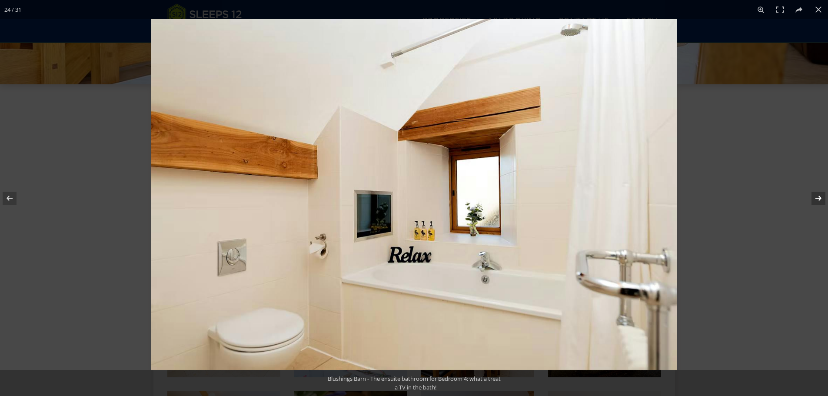
click at [821, 197] on button at bounding box center [813, 198] width 30 height 43
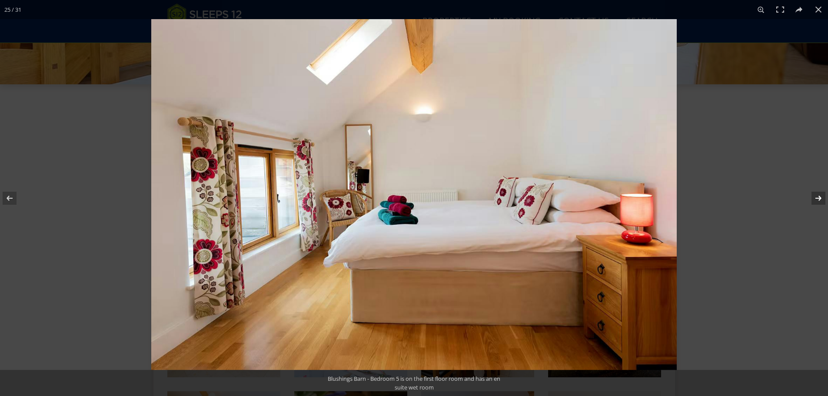
click at [821, 197] on button at bounding box center [813, 198] width 30 height 43
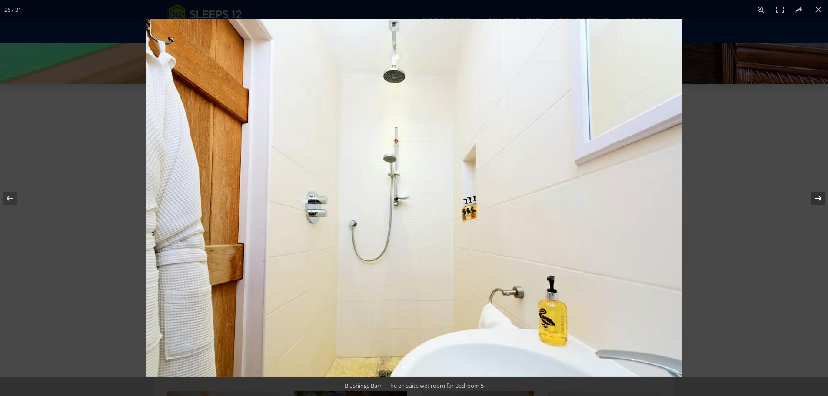
click at [821, 197] on button at bounding box center [813, 198] width 30 height 43
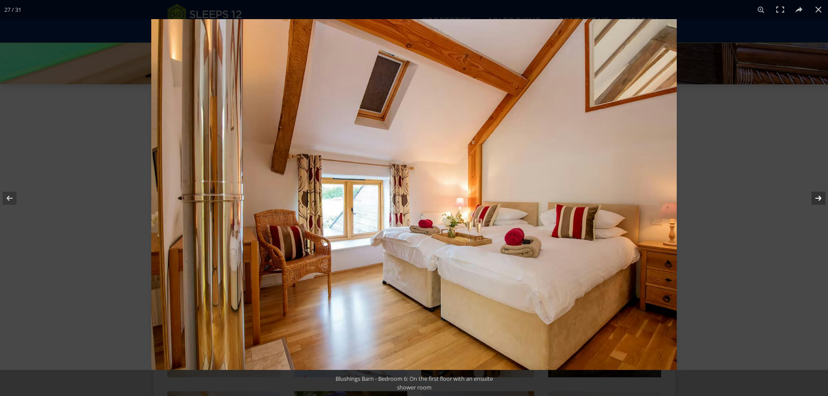
click at [821, 197] on button at bounding box center [813, 198] width 30 height 43
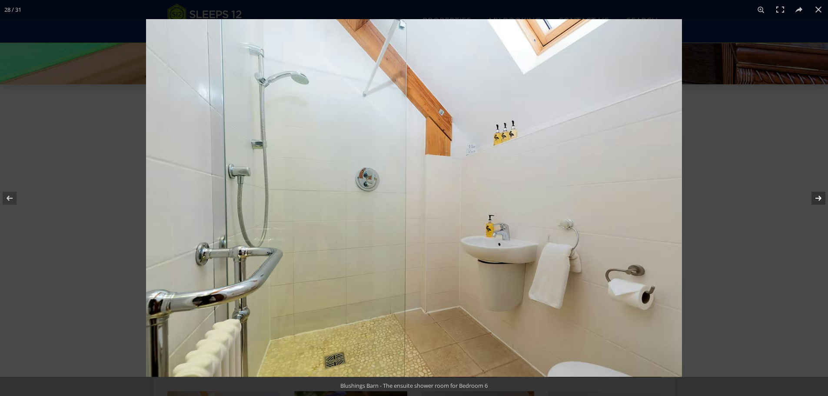
click at [821, 197] on button at bounding box center [813, 198] width 30 height 43
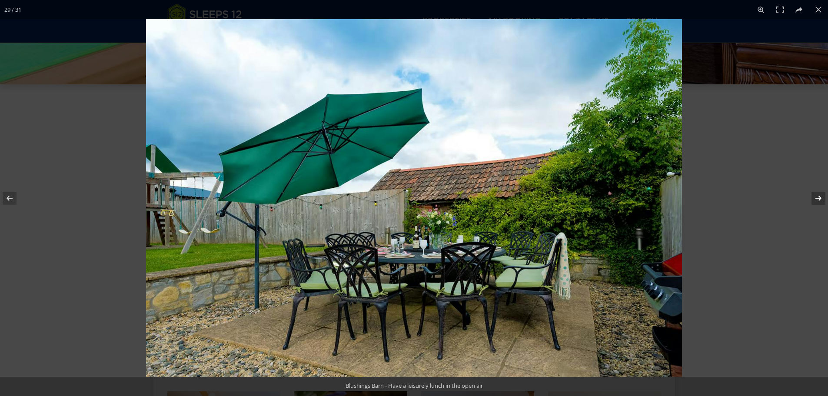
click at [821, 197] on button at bounding box center [813, 198] width 30 height 43
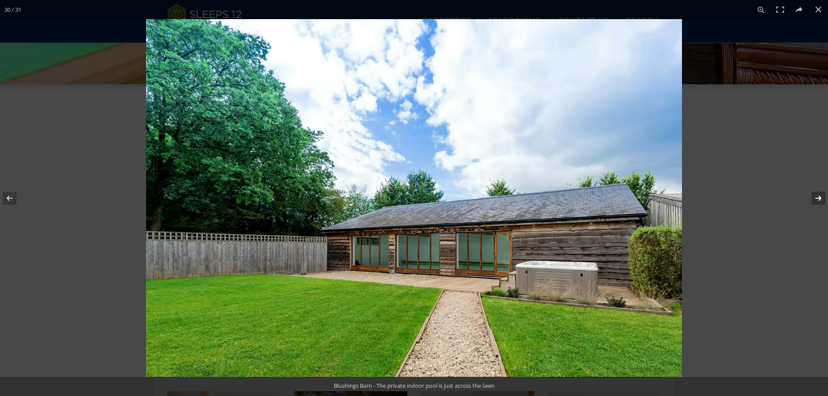
click at [821, 197] on button at bounding box center [813, 198] width 30 height 43
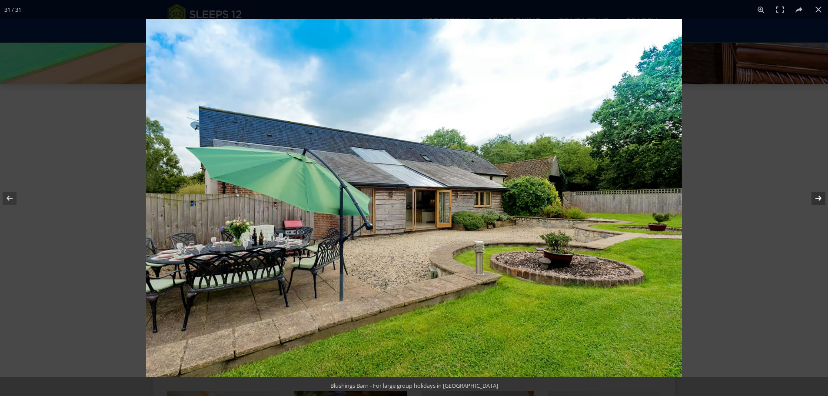
click at [821, 197] on button at bounding box center [813, 198] width 30 height 43
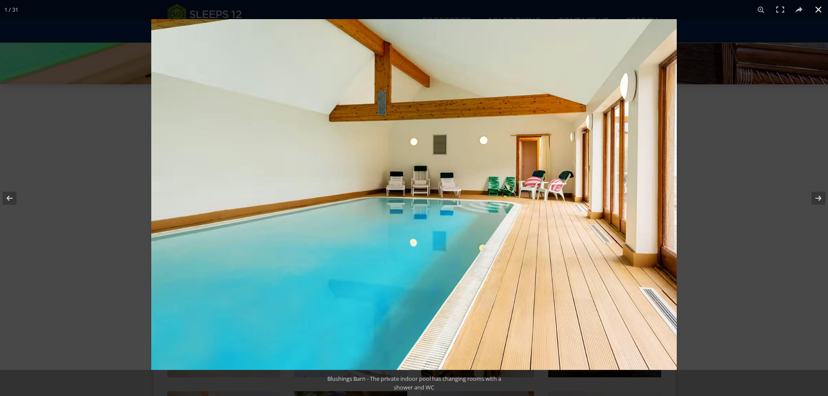
click at [811, 7] on button at bounding box center [818, 9] width 19 height 19
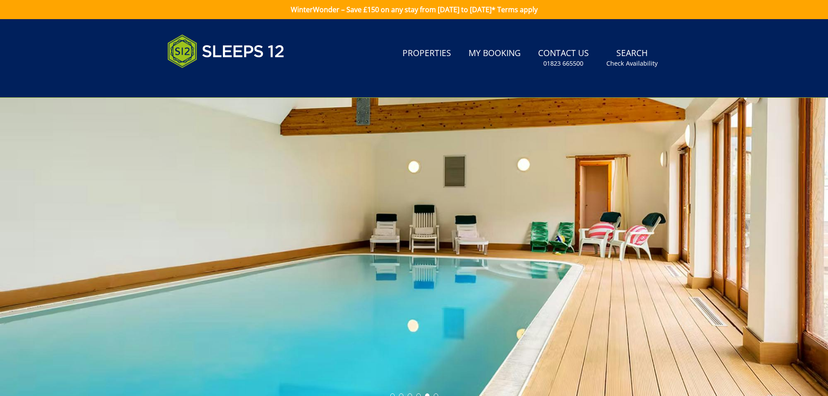
scroll to position [239, 0]
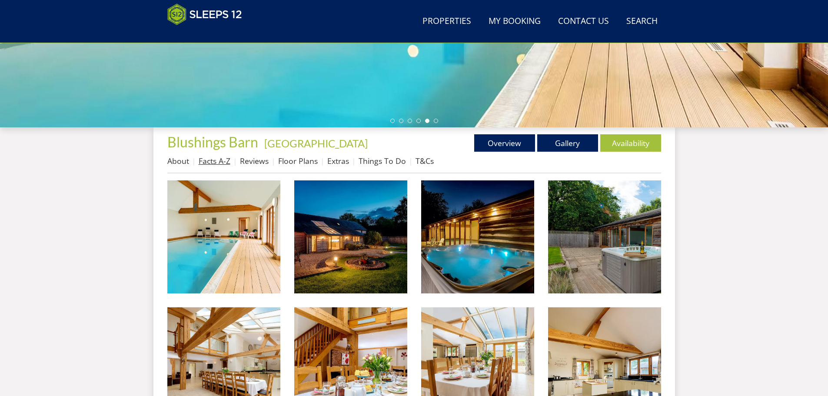
click at [217, 164] on link "Facts A-Z" at bounding box center [215, 161] width 32 height 10
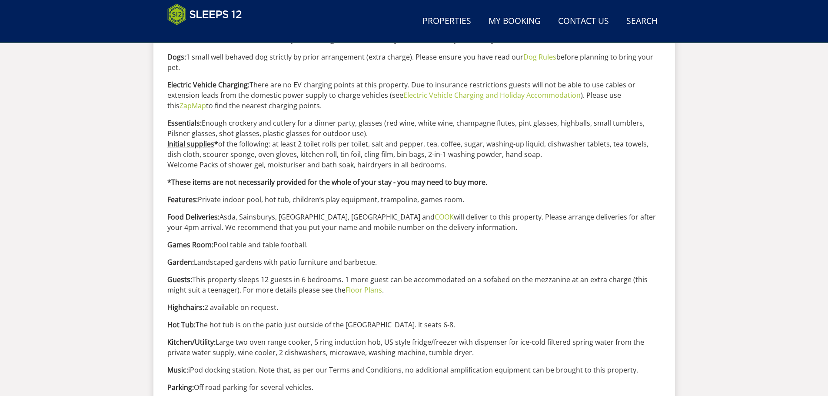
scroll to position [804, 0]
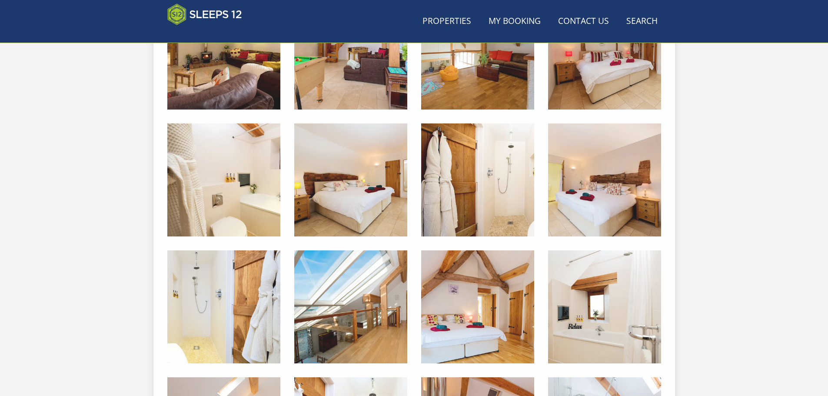
scroll to position [239, 0]
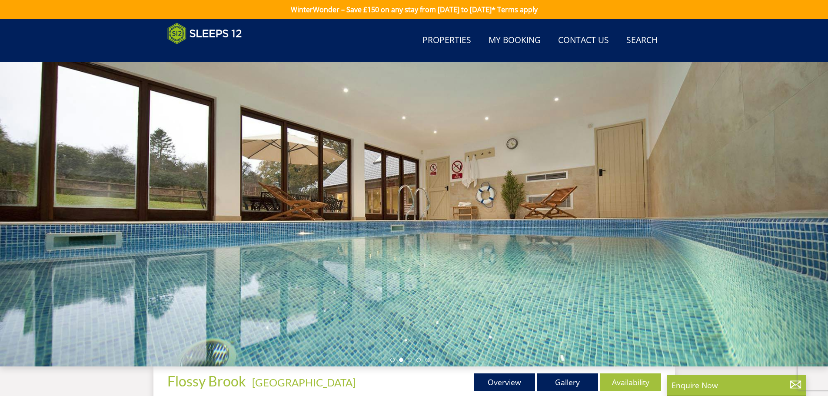
scroll to position [182, 0]
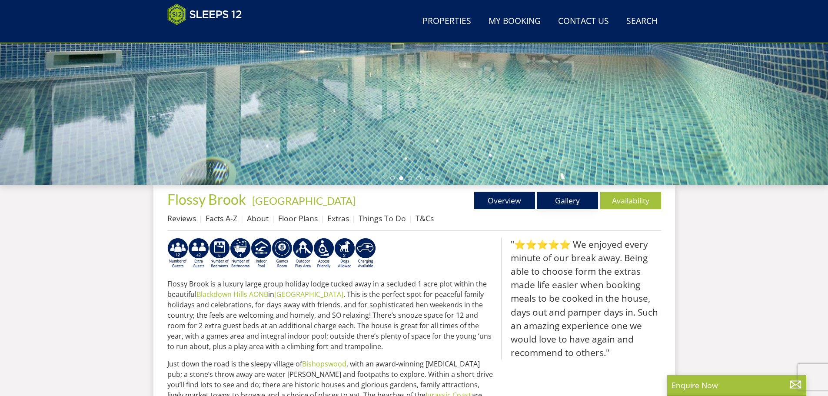
click at [578, 202] on link "Gallery" at bounding box center [568, 200] width 61 height 17
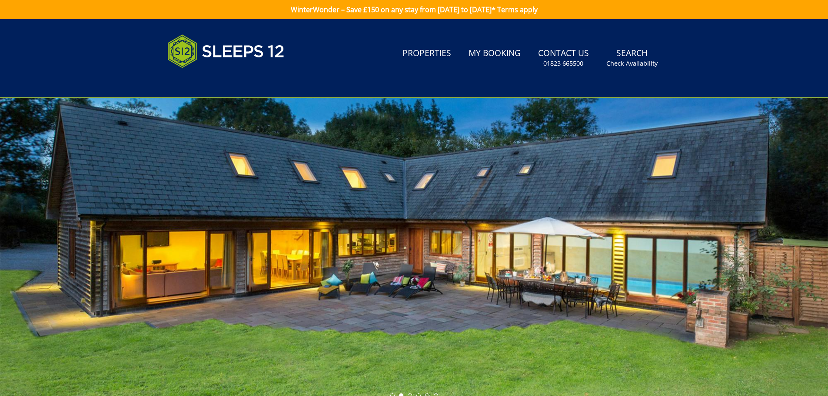
scroll to position [239, 0]
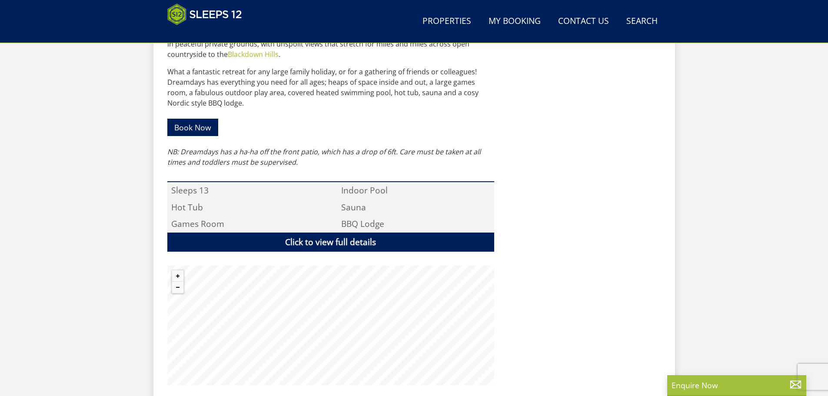
scroll to position [269, 0]
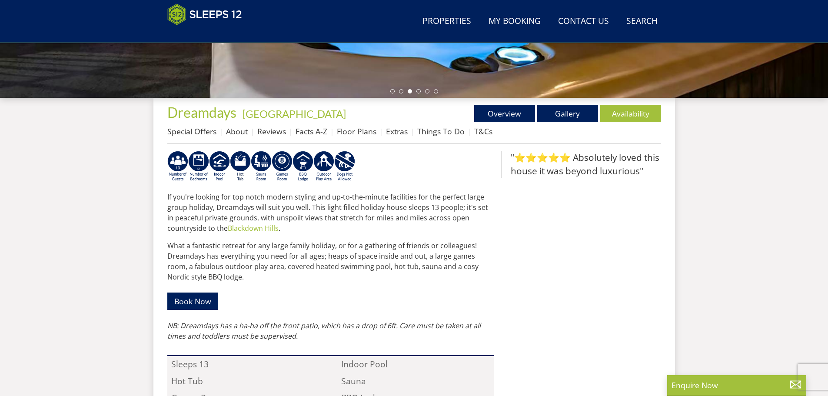
click at [269, 128] on link "Reviews" at bounding box center [271, 131] width 29 height 10
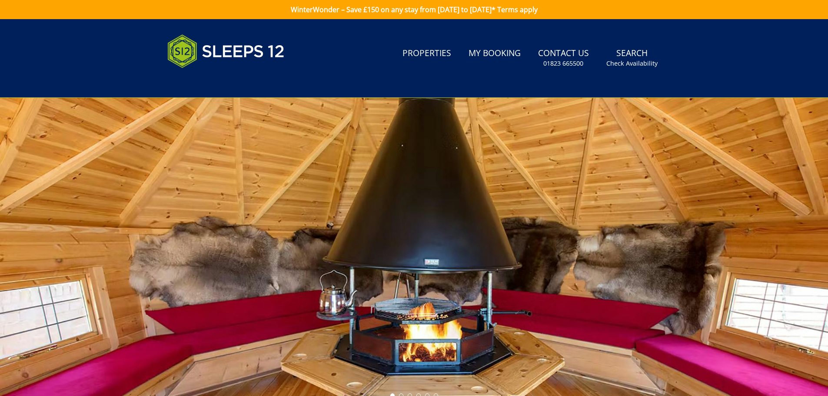
scroll to position [239, 0]
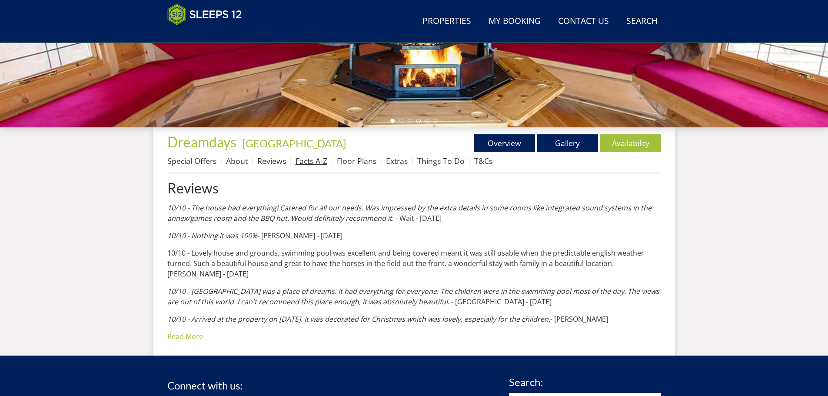
click at [317, 159] on link "Facts A-Z" at bounding box center [312, 161] width 32 height 10
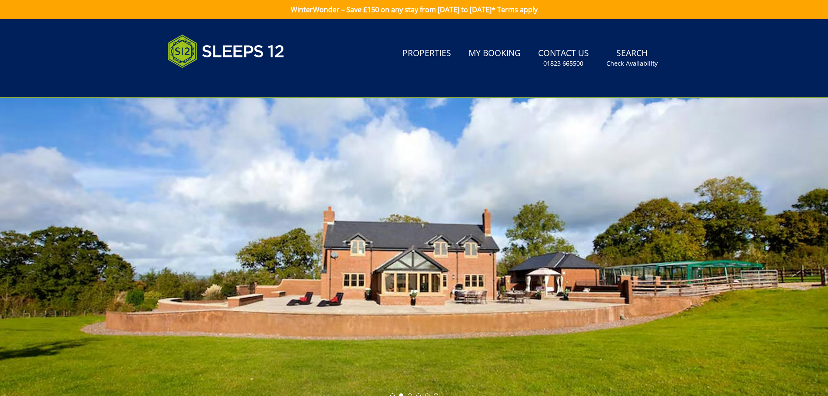
click at [637, 225] on div at bounding box center [414, 250] width 828 height 304
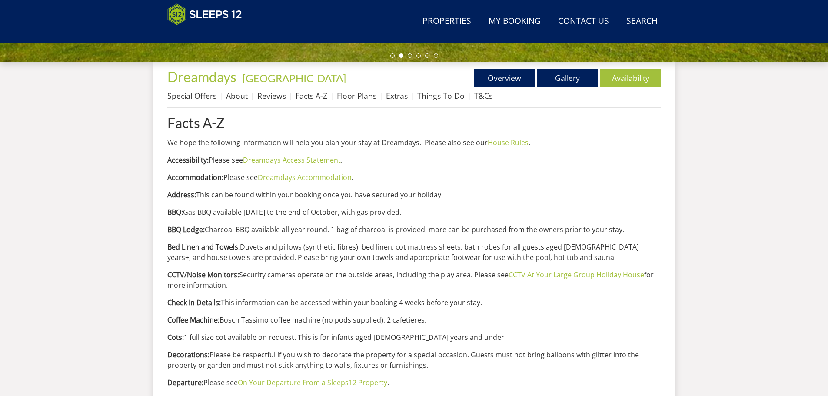
scroll to position [130, 0]
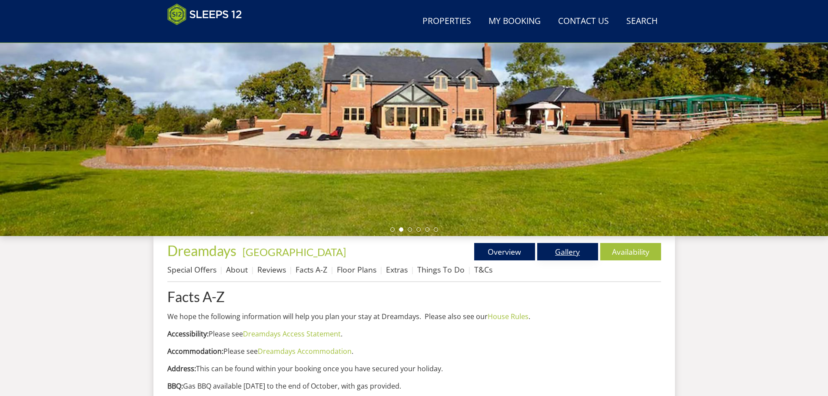
click at [578, 251] on link "Gallery" at bounding box center [568, 251] width 61 height 17
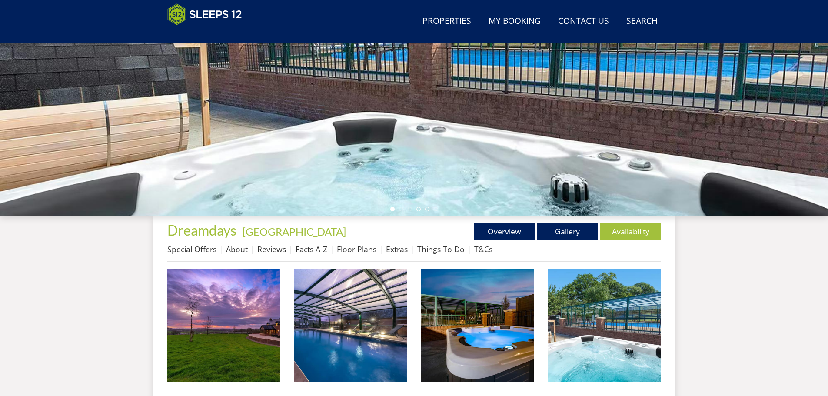
scroll to position [20, 0]
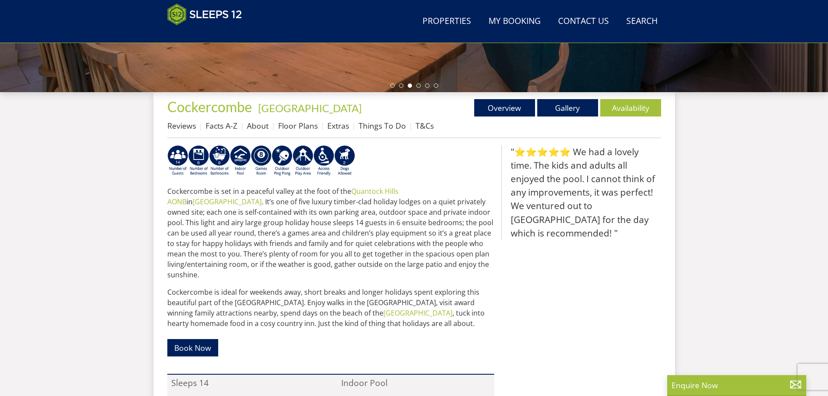
scroll to position [269, 0]
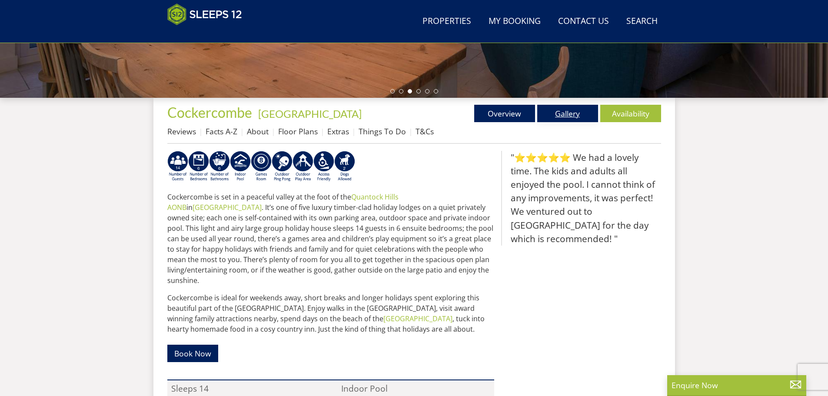
click at [556, 114] on link "Gallery" at bounding box center [568, 113] width 61 height 17
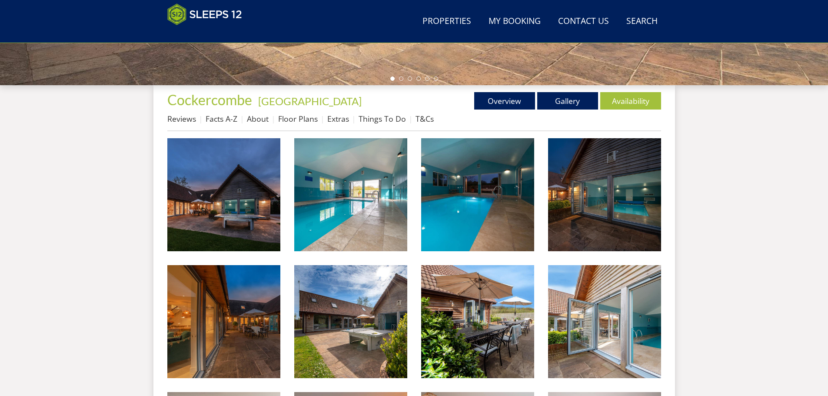
scroll to position [107, 0]
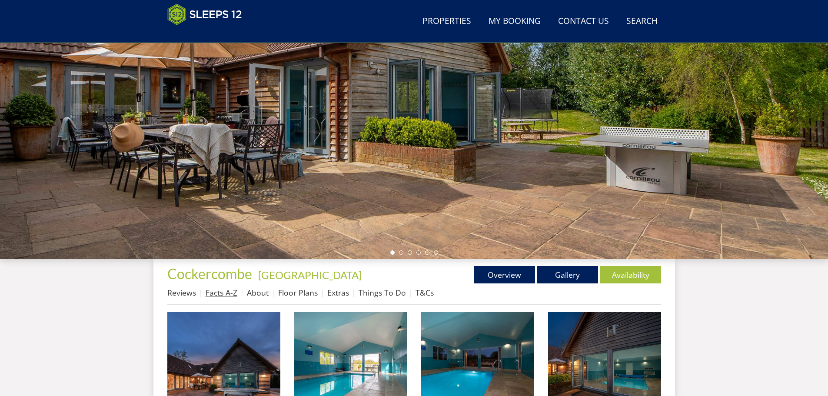
click at [224, 288] on link "Facts A-Z" at bounding box center [222, 292] width 32 height 10
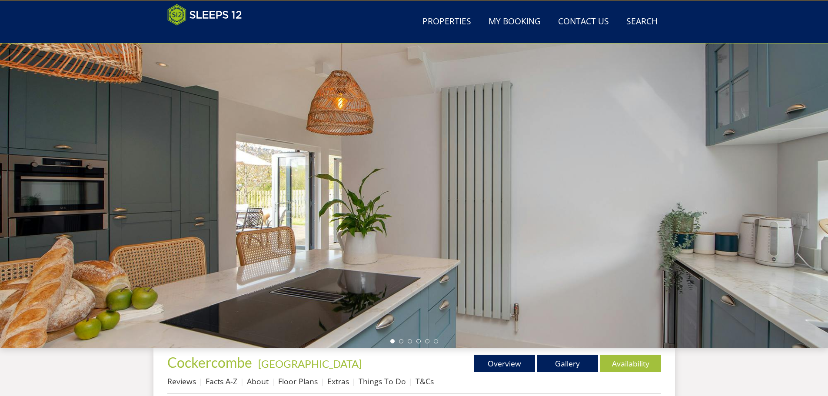
scroll to position [106, 0]
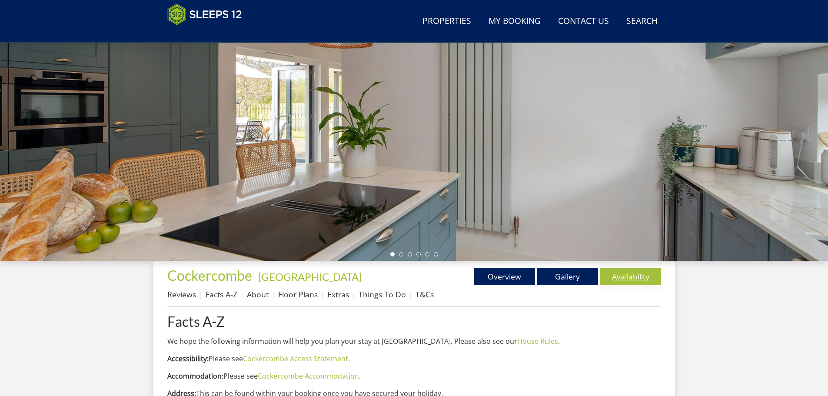
click at [630, 277] on link "Availability" at bounding box center [631, 276] width 61 height 17
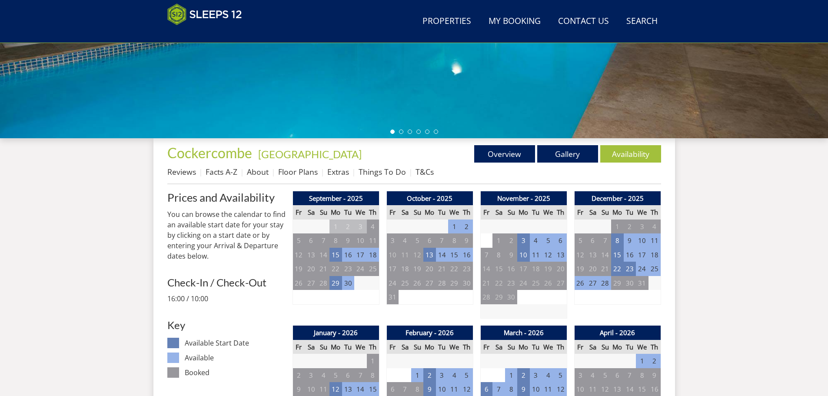
scroll to position [272, 0]
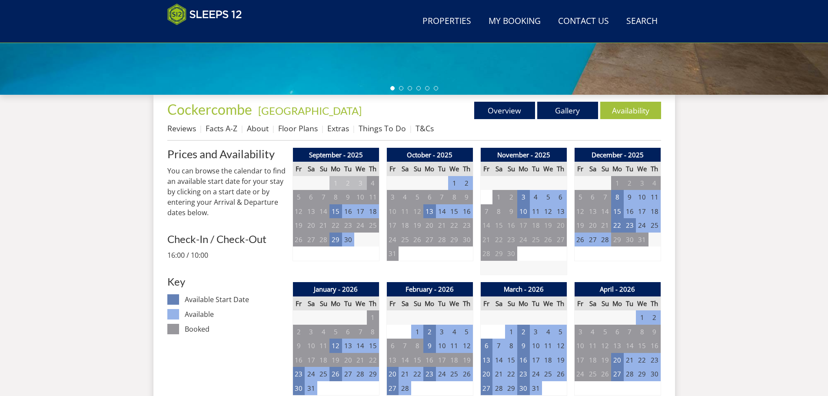
click at [608, 240] on td "28" at bounding box center [605, 240] width 12 height 14
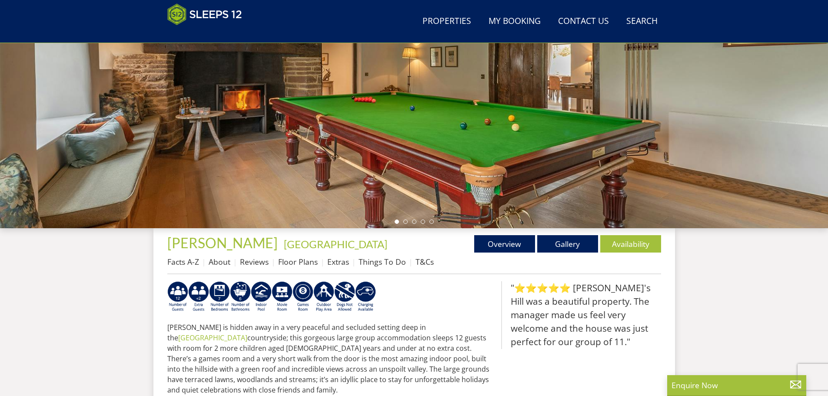
scroll to position [182, 0]
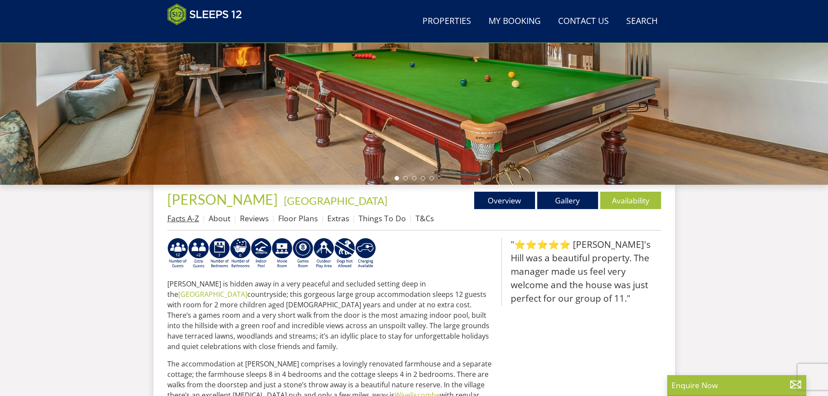
click at [194, 220] on link "Facts A-Z" at bounding box center [183, 218] width 32 height 10
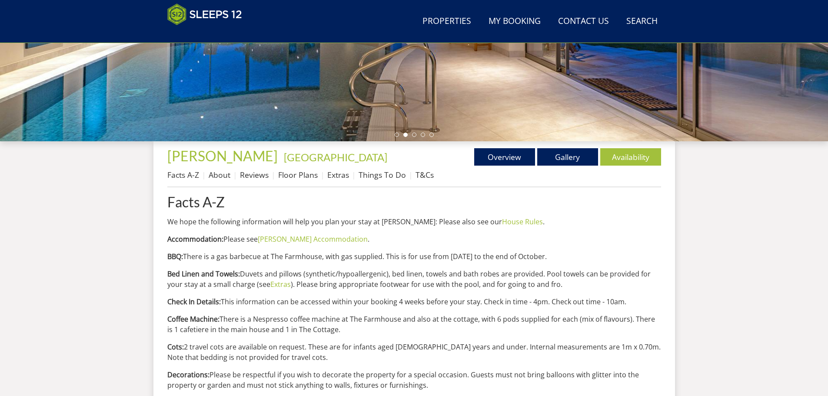
scroll to position [269, 0]
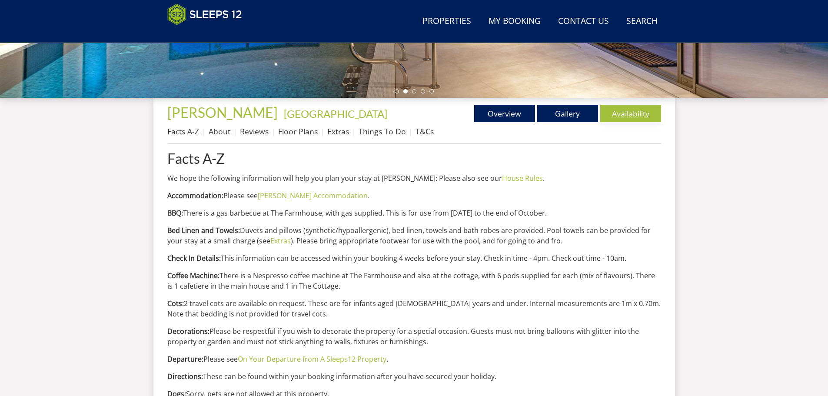
click at [640, 108] on link "Availability" at bounding box center [631, 113] width 61 height 17
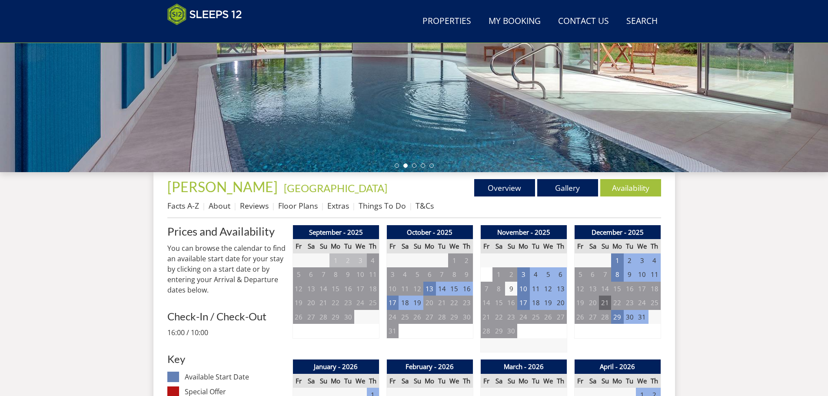
scroll to position [368, 0]
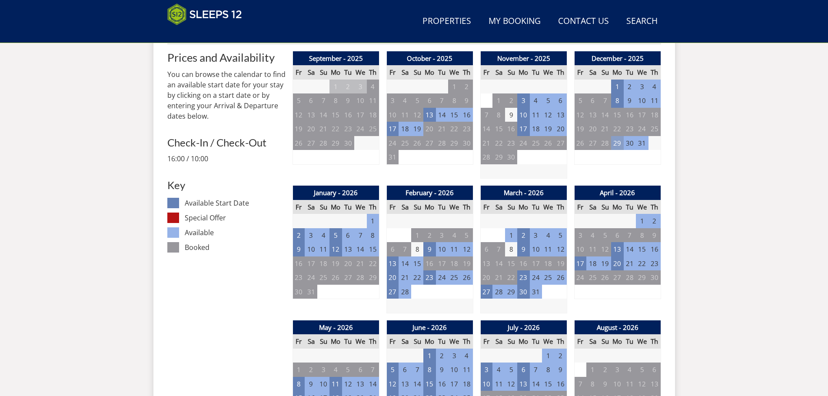
click at [615, 142] on td "29" at bounding box center [617, 143] width 12 height 14
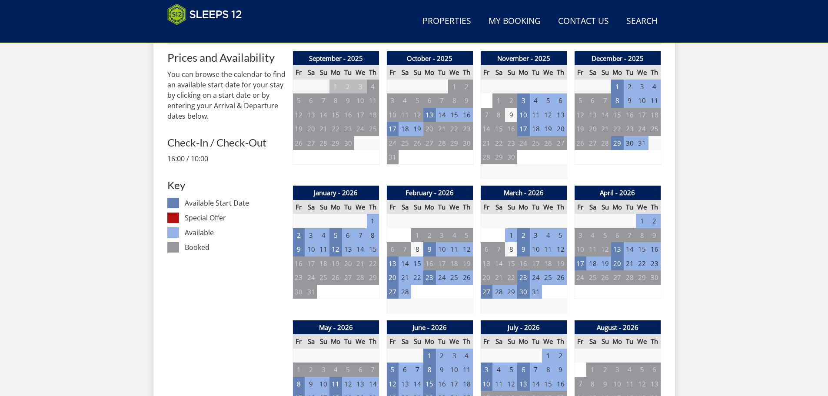
scroll to position [107, 0]
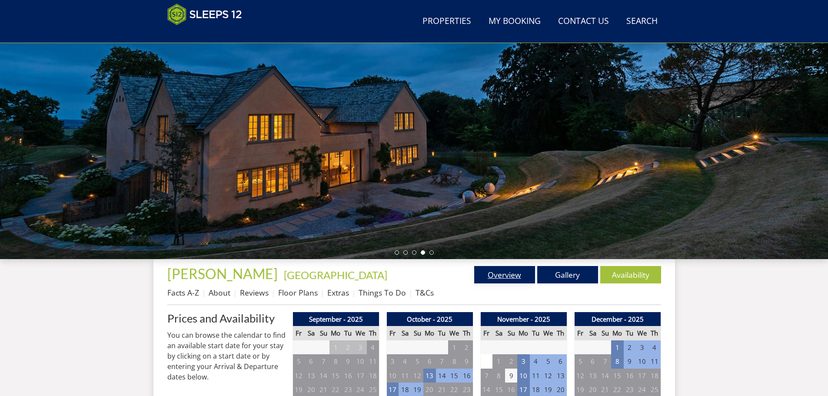
click at [497, 278] on link "Overview" at bounding box center [504, 274] width 61 height 17
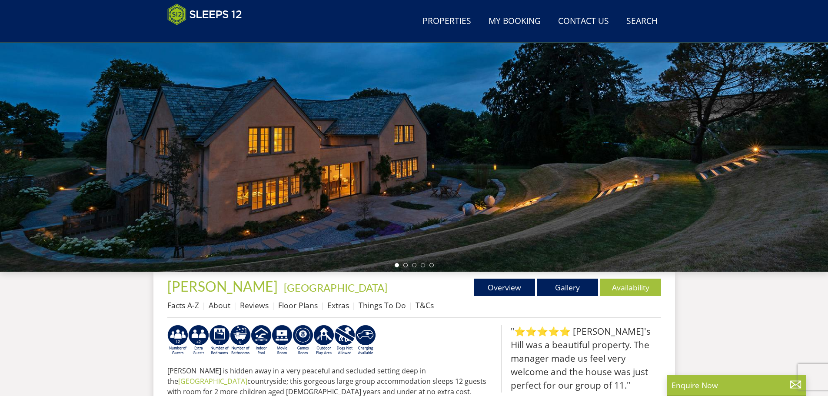
scroll to position [51, 0]
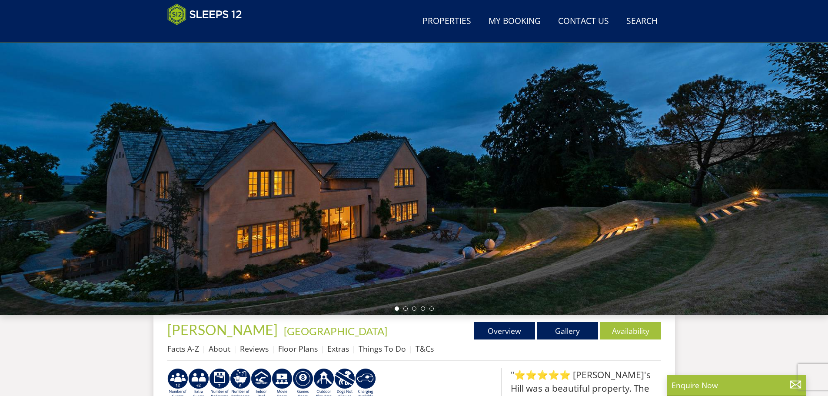
click at [671, 187] on div at bounding box center [414, 163] width 828 height 304
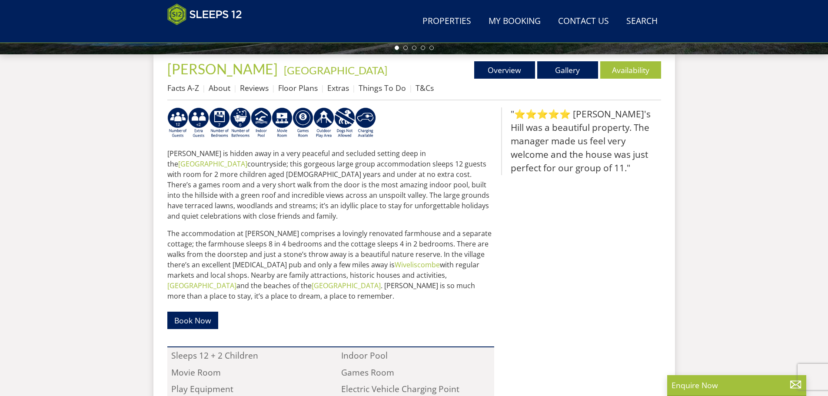
scroll to position [225, 0]
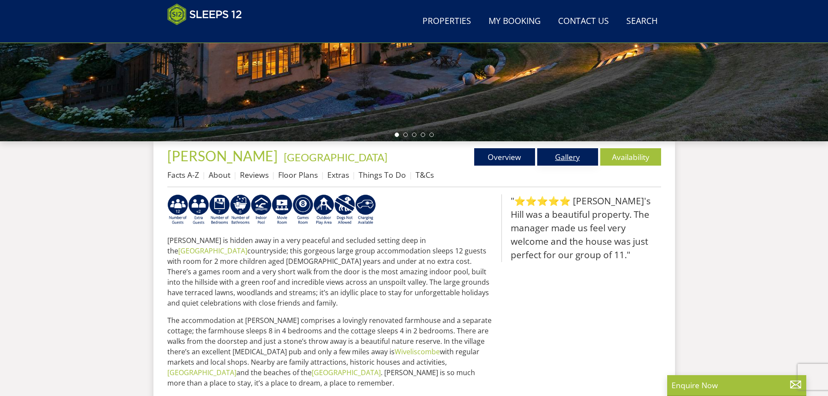
click at [564, 150] on link "Gallery" at bounding box center [568, 156] width 61 height 17
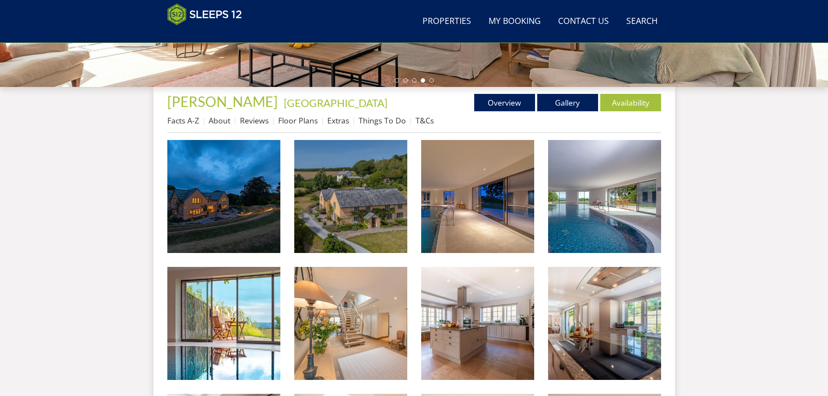
scroll to position [149, 0]
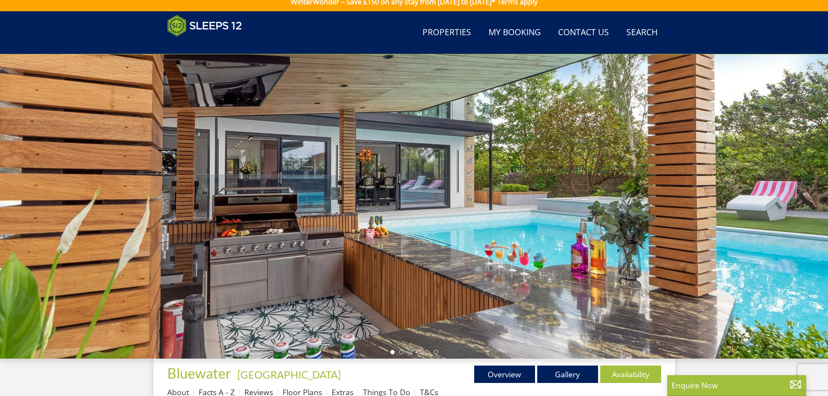
scroll to position [269, 0]
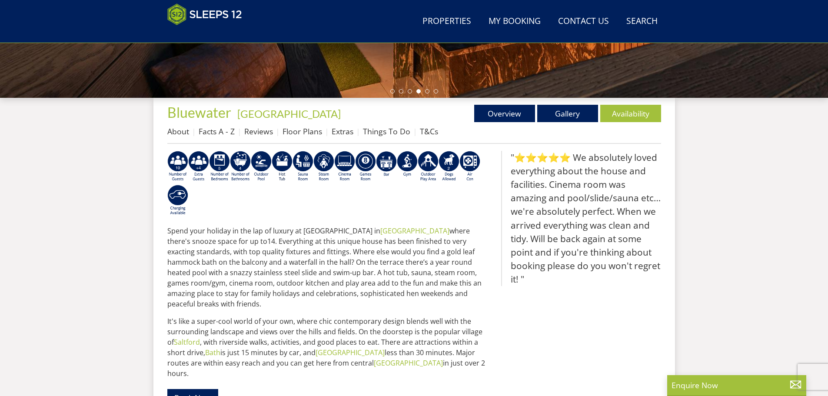
click at [381, 275] on p "Spend your holiday in the lap of luxury at [GEOGRAPHIC_DATA] in [GEOGRAPHIC_DAT…" at bounding box center [330, 267] width 327 height 83
click at [434, 242] on p "Spend your holiday in the lap of luxury at [GEOGRAPHIC_DATA] in [GEOGRAPHIC_DAT…" at bounding box center [330, 267] width 327 height 83
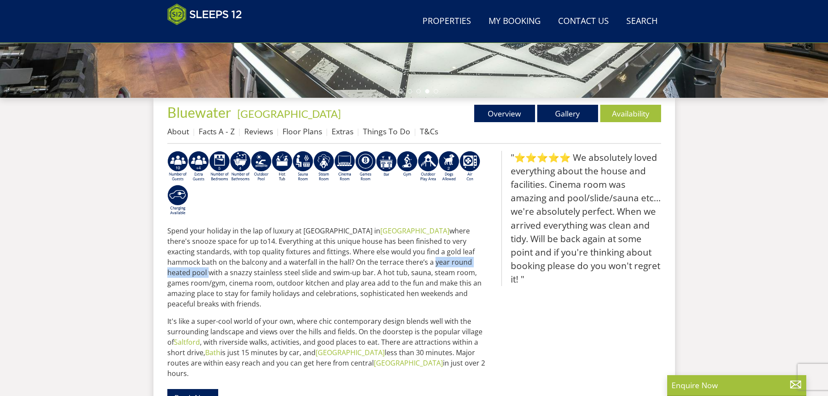
drag, startPoint x: 312, startPoint y: 263, endPoint x: 388, endPoint y: 265, distance: 76.6
click at [388, 265] on p "Spend your holiday in the lap of luxury at Bluewater in Somerset where there's …" at bounding box center [330, 267] width 327 height 83
copy p "year round heated pool"
drag, startPoint x: 236, startPoint y: 261, endPoint x: 389, endPoint y: 262, distance: 153.1
click at [389, 262] on p "Spend your holiday in the lap of luxury at Bluewater in Somerset where there's …" at bounding box center [330, 267] width 327 height 83
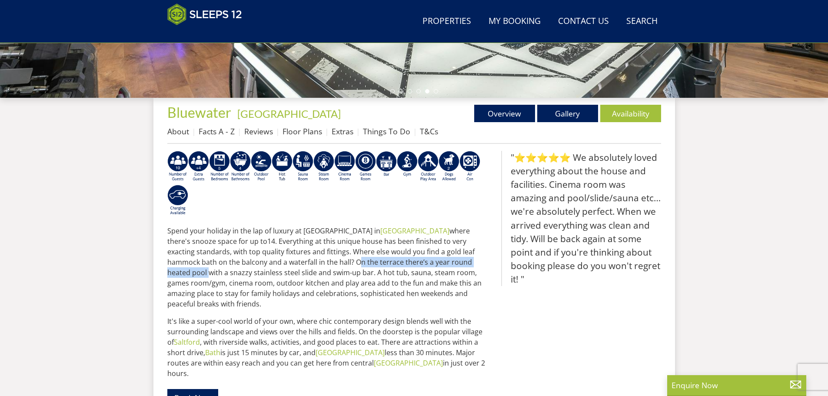
copy p "On the terrace there’s a year round heated pool"
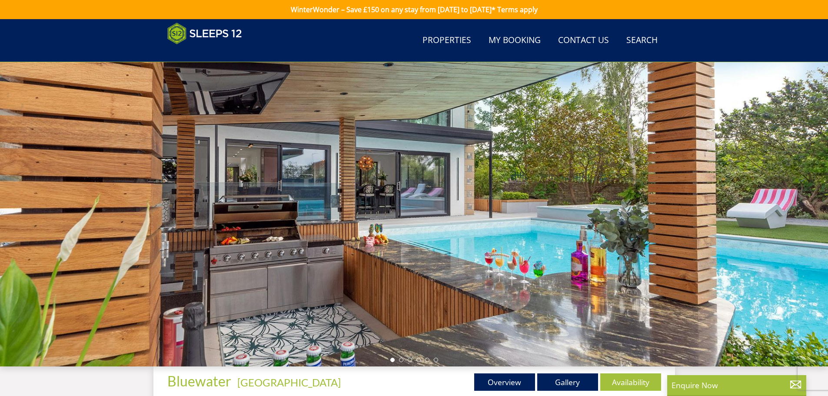
scroll to position [138, 0]
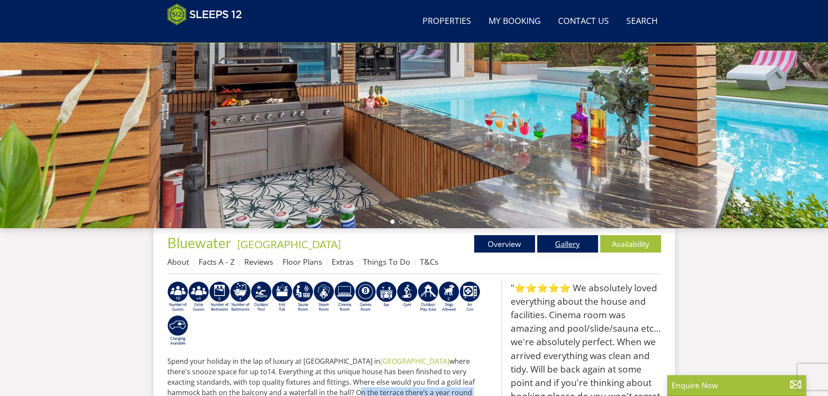
click at [554, 239] on link "Gallery" at bounding box center [568, 243] width 61 height 17
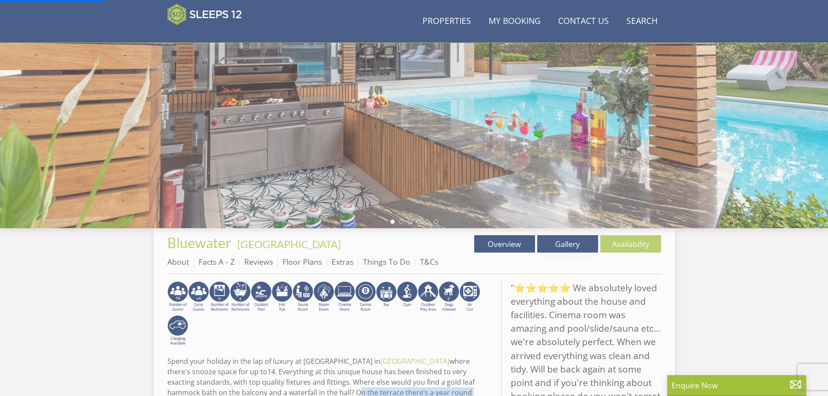
scroll to position [225, 0]
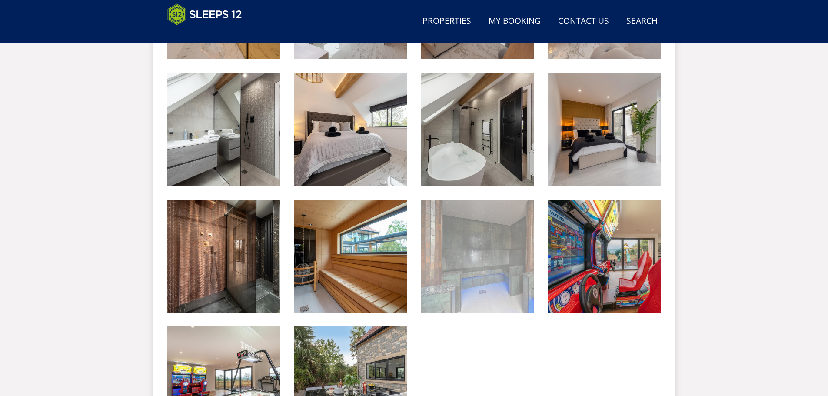
scroll to position [1152, 0]
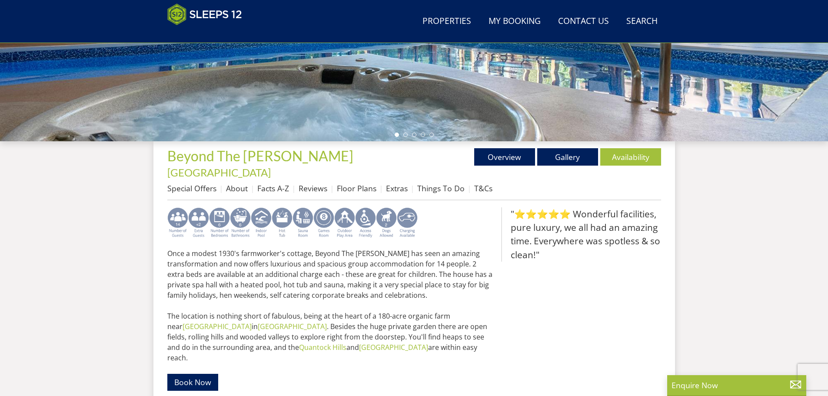
scroll to position [269, 0]
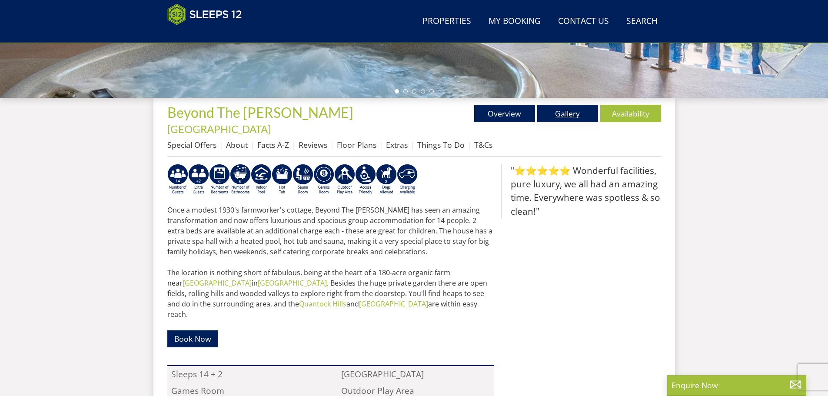
click at [573, 114] on link "Gallery" at bounding box center [568, 113] width 61 height 17
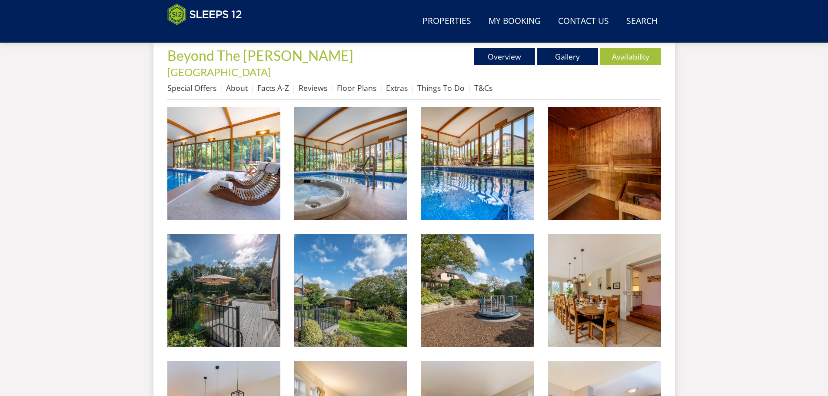
scroll to position [239, 0]
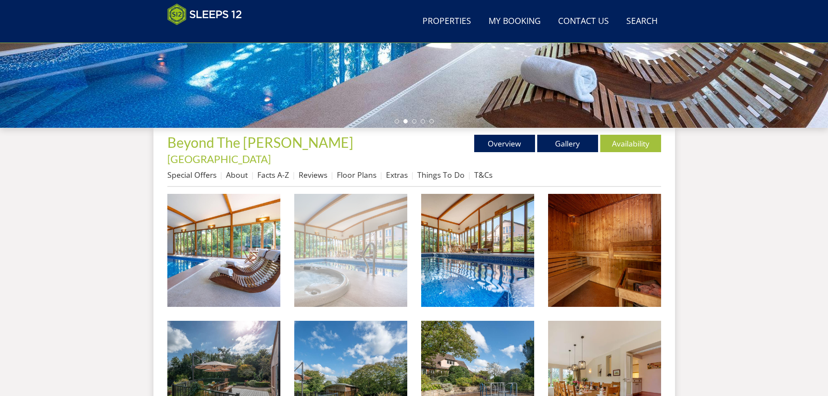
click at [381, 232] on img at bounding box center [350, 250] width 113 height 113
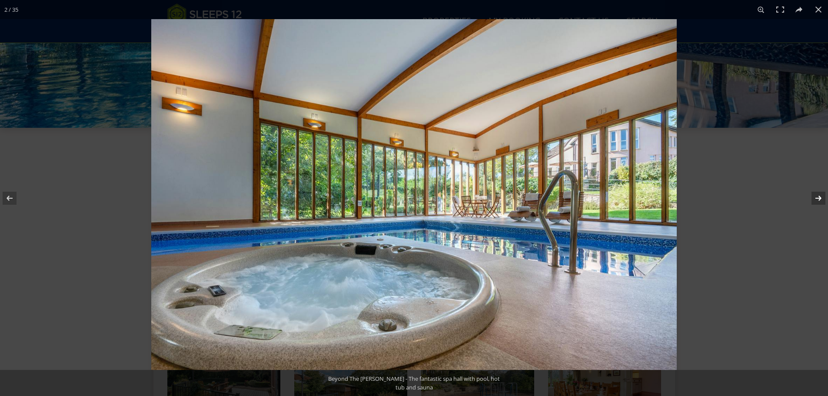
click at [822, 194] on button at bounding box center [813, 198] width 30 height 43
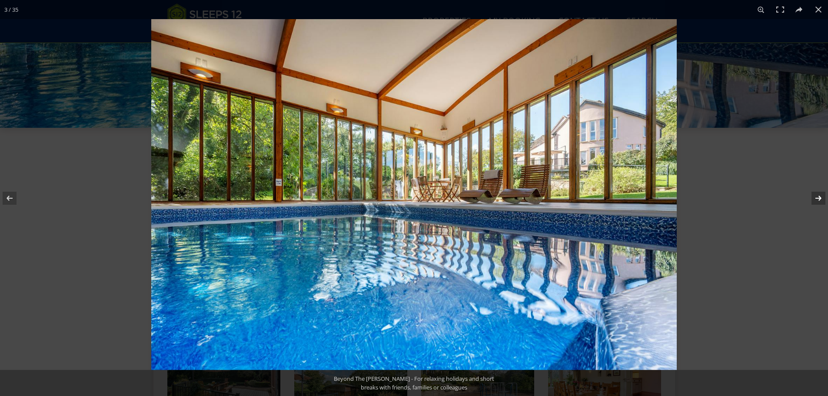
click at [822, 194] on button at bounding box center [813, 198] width 30 height 43
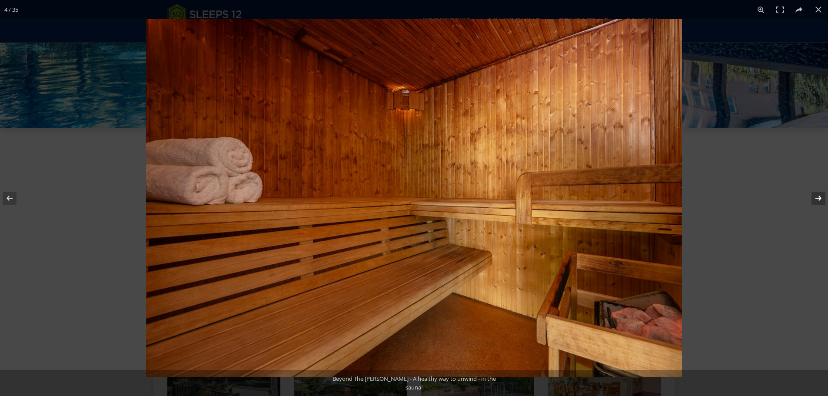
click at [822, 194] on button at bounding box center [813, 198] width 30 height 43
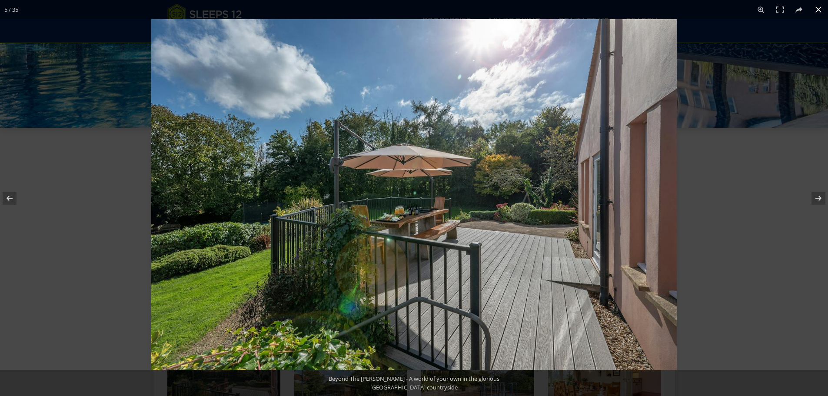
click at [819, 7] on button at bounding box center [818, 9] width 19 height 19
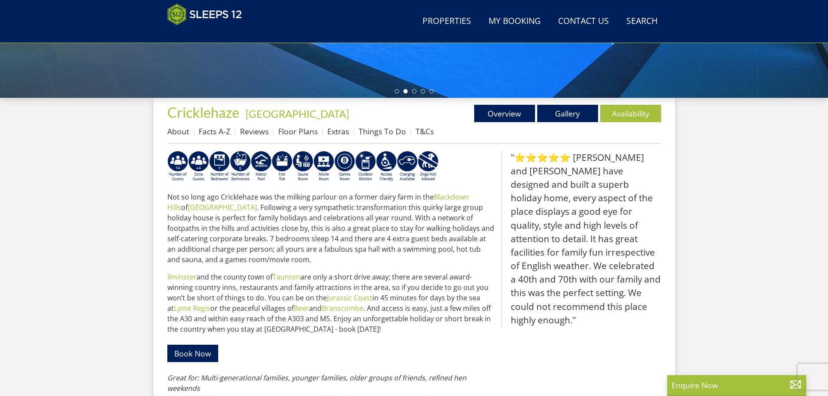
scroll to position [51, 0]
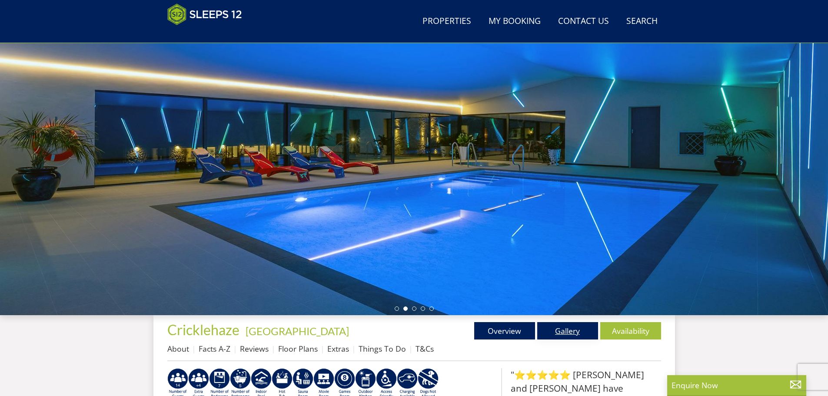
click at [574, 327] on link "Gallery" at bounding box center [568, 330] width 61 height 17
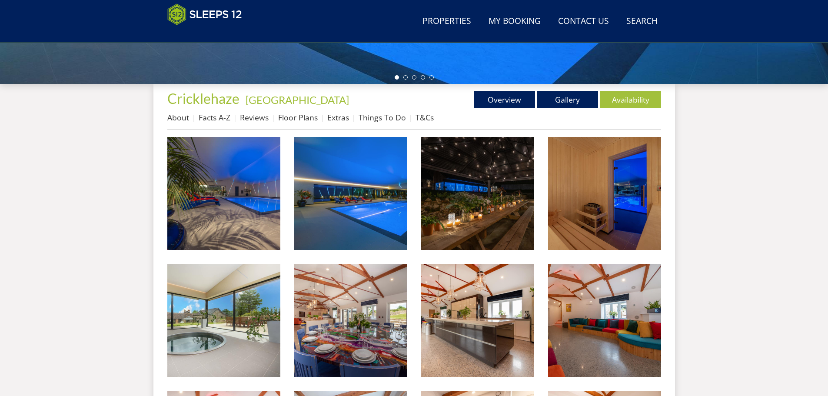
scroll to position [22, 0]
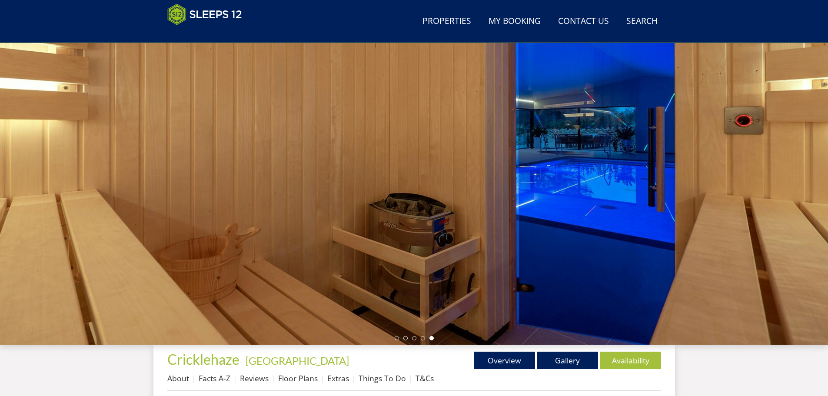
click at [395, 230] on div at bounding box center [414, 192] width 828 height 304
click at [586, 174] on div at bounding box center [414, 192] width 828 height 304
click at [303, 260] on div at bounding box center [414, 192] width 828 height 304
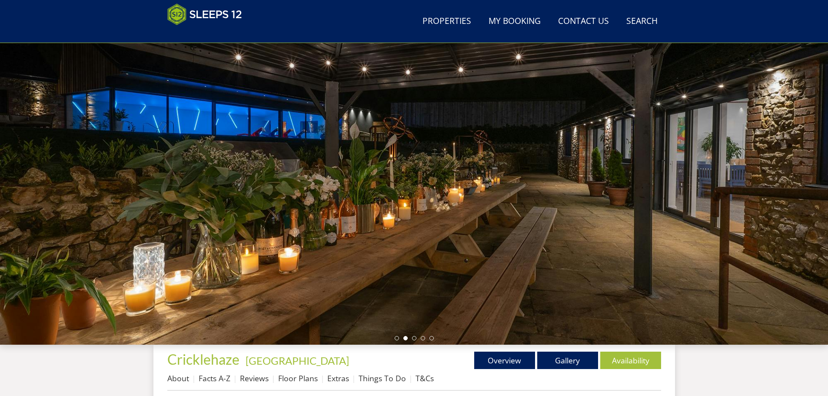
scroll to position [370, 0]
